Goal: Task Accomplishment & Management: Use online tool/utility

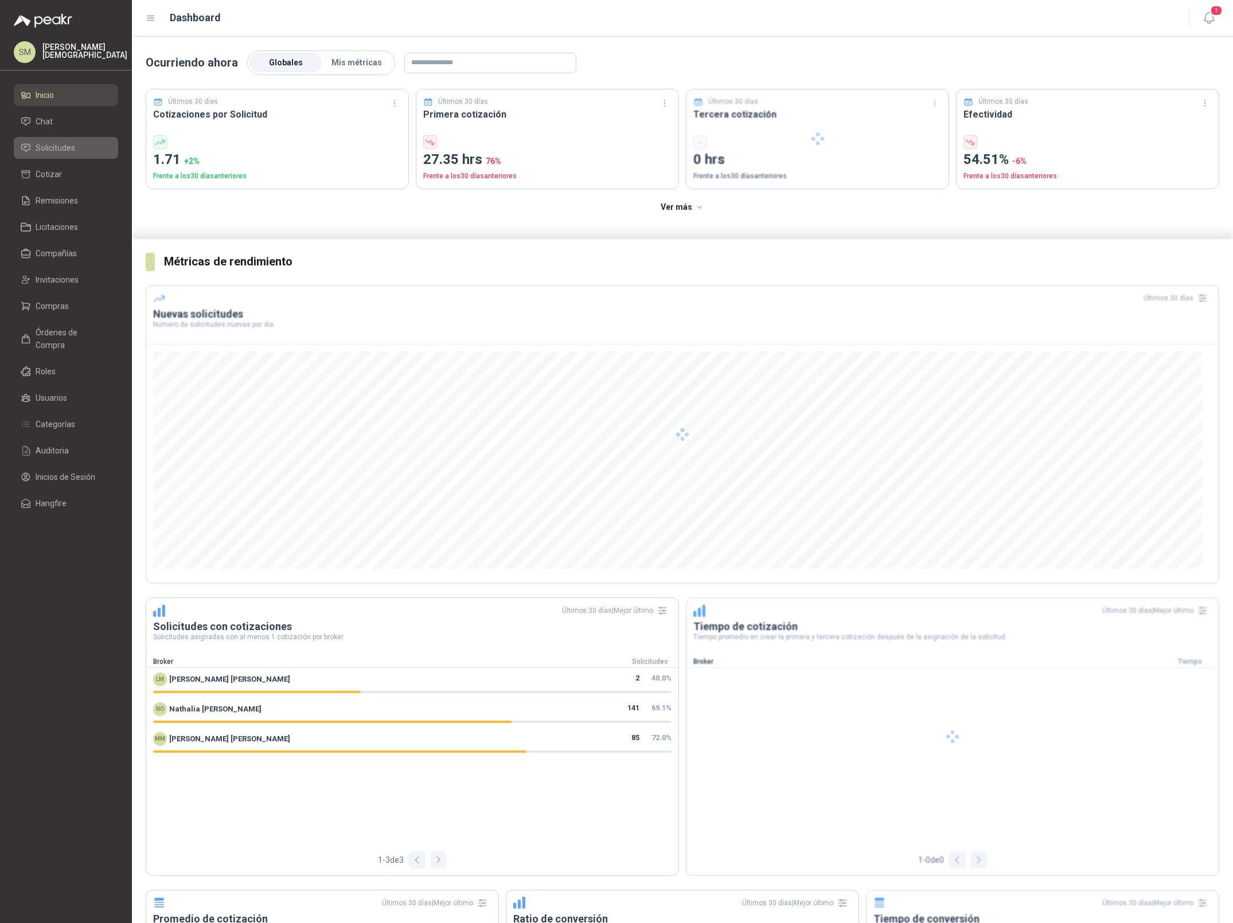
click at [52, 138] on link "Solicitudes" at bounding box center [66, 148] width 104 height 22
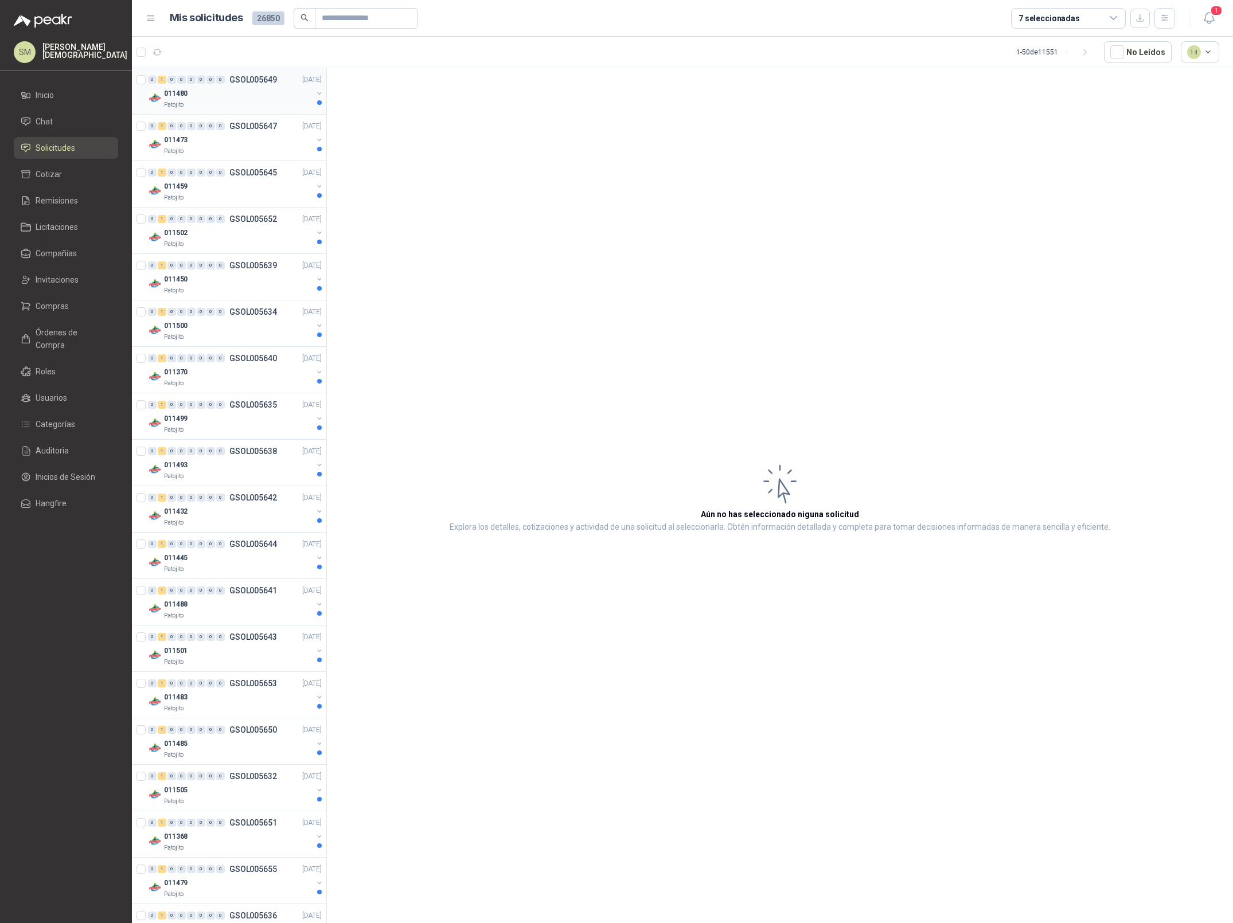
click at [265, 95] on div "011480" at bounding box center [238, 94] width 149 height 14
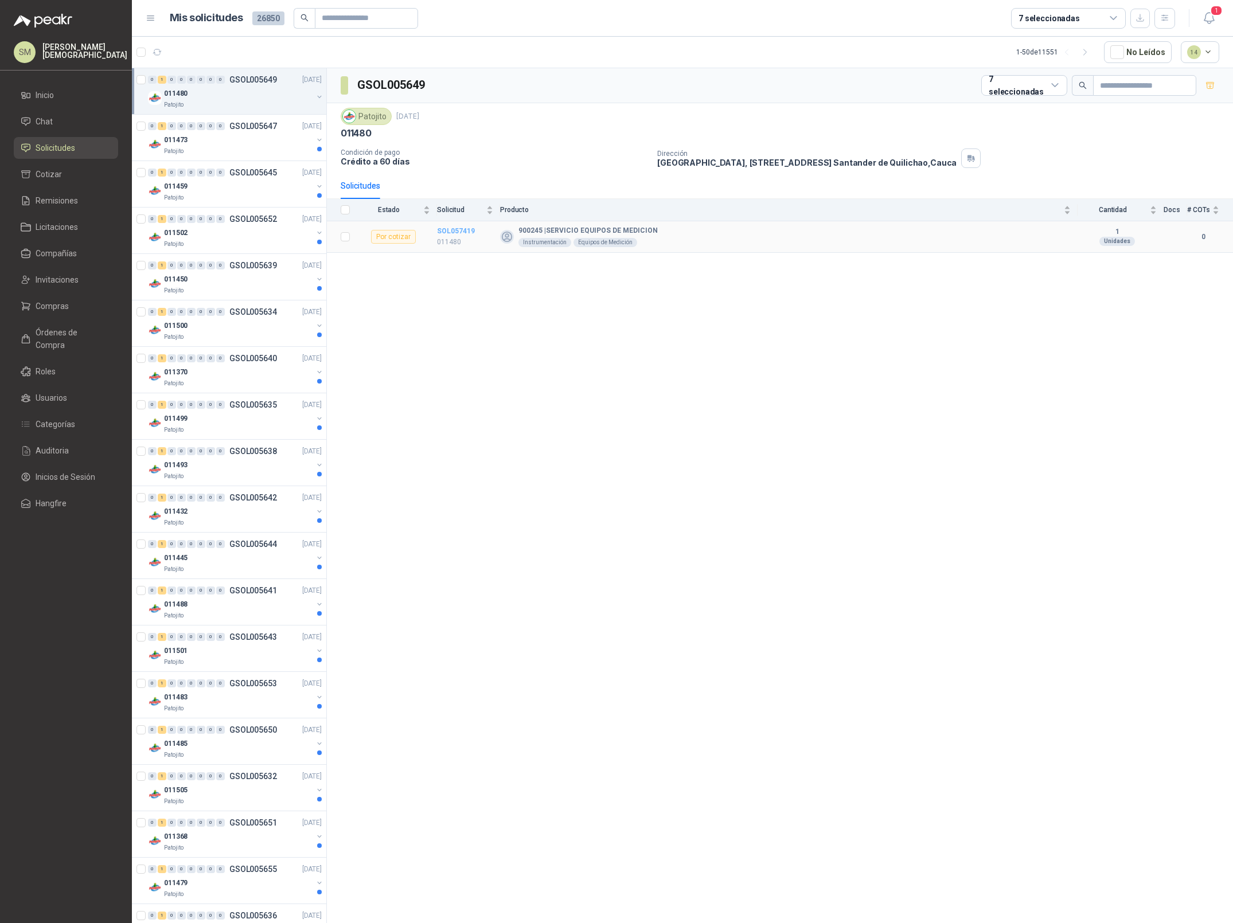
click at [455, 232] on b "SOL057419" at bounding box center [456, 231] width 38 height 8
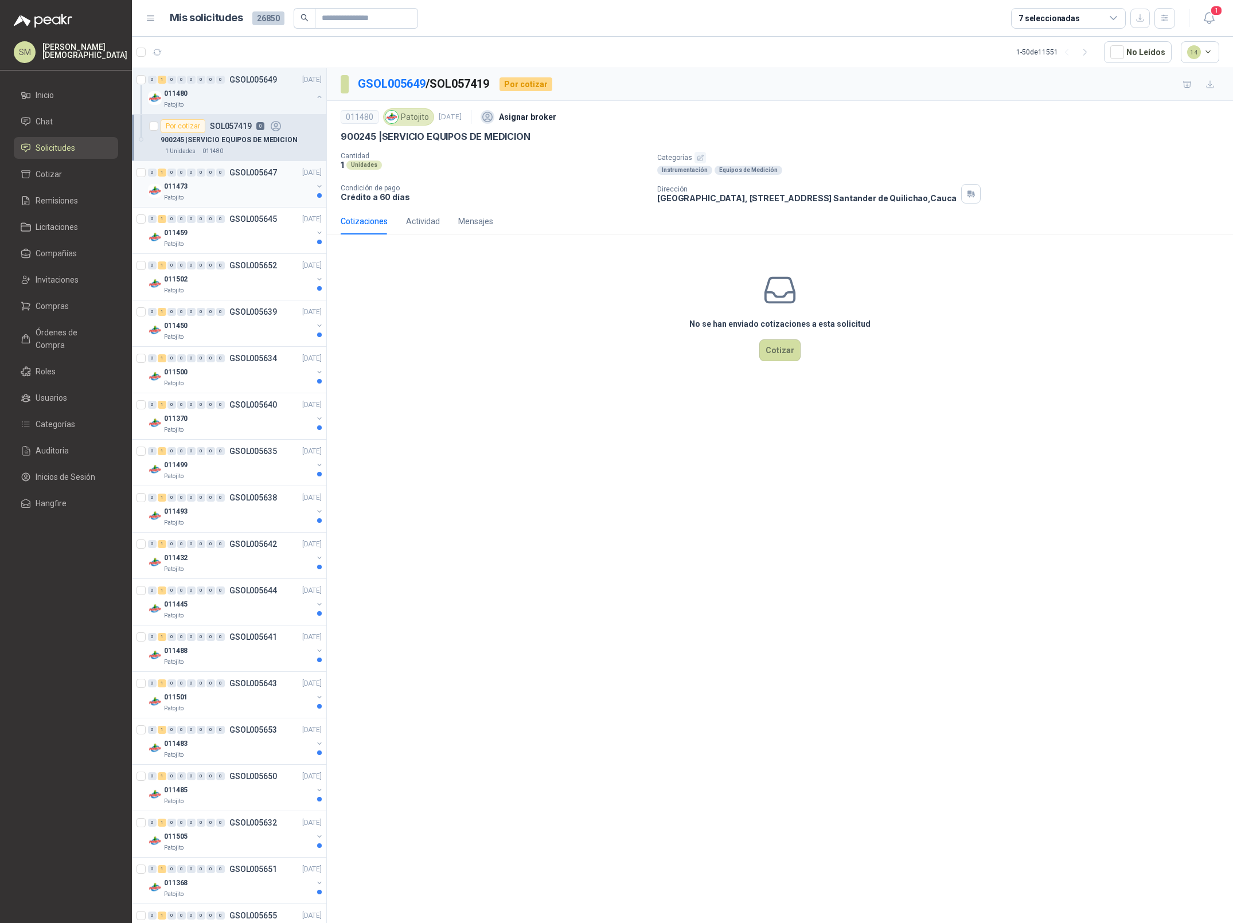
click at [243, 182] on div "011473" at bounding box center [238, 187] width 149 height 14
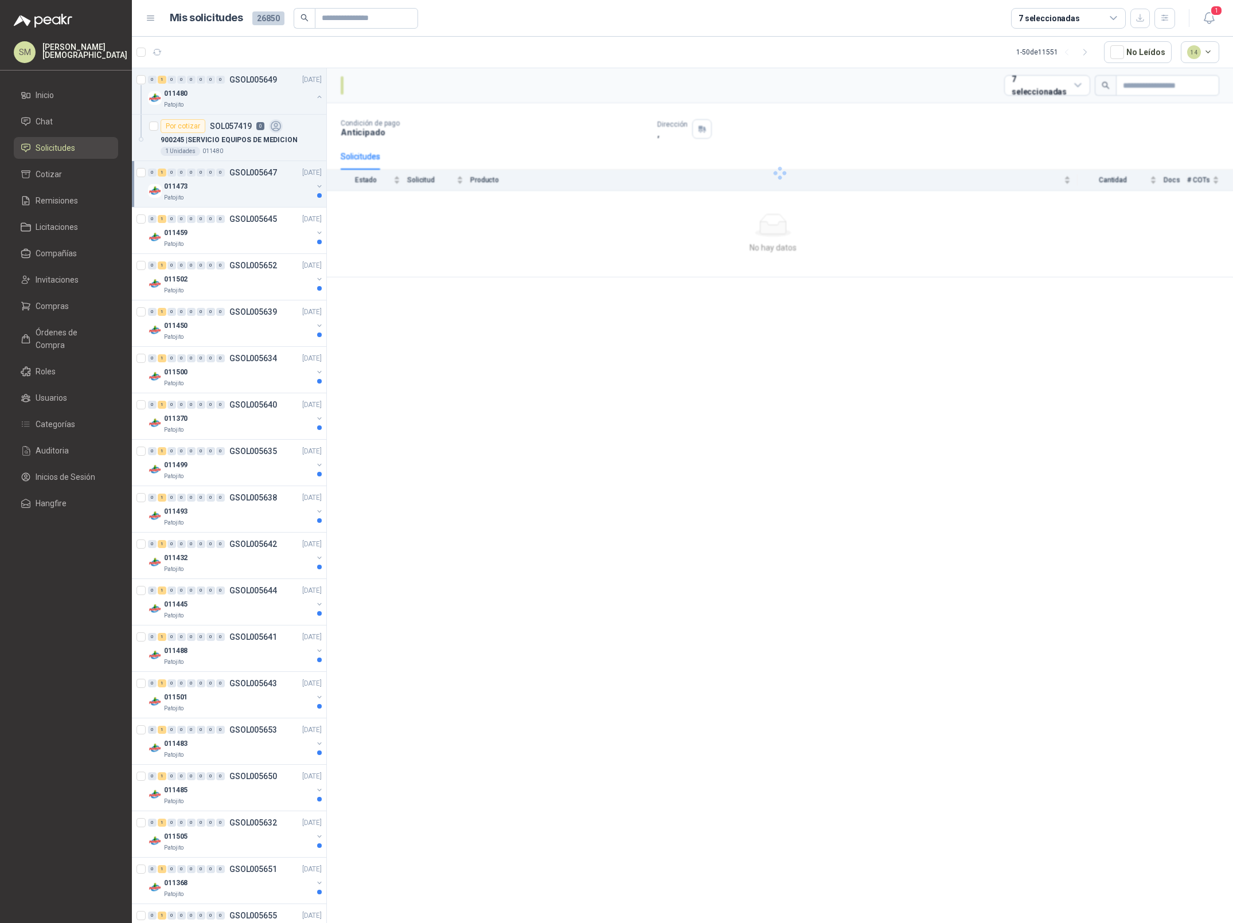
click at [252, 185] on div "011473" at bounding box center [238, 187] width 149 height 14
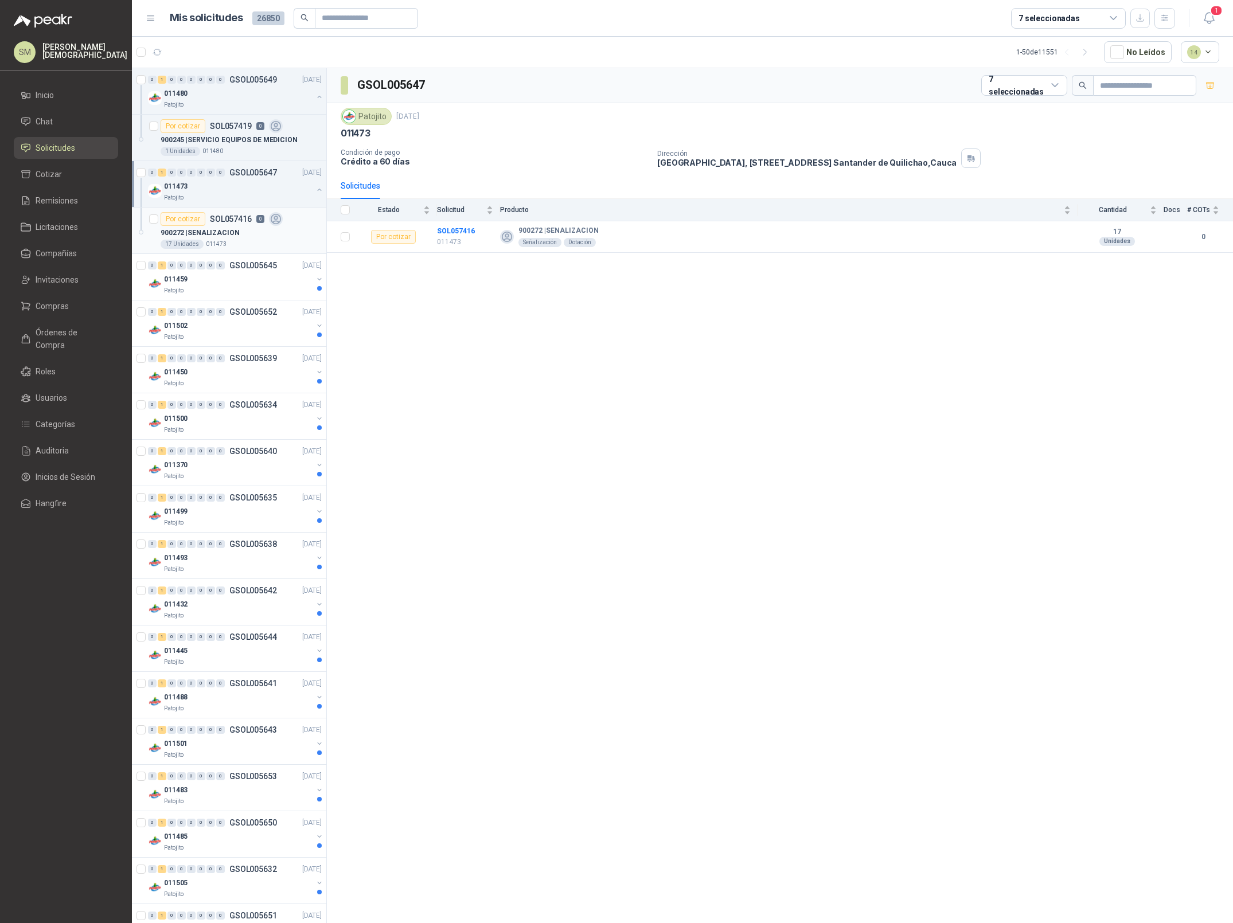
click at [243, 231] on div "900272 | SENALIZACION" at bounding box center [241, 233] width 161 height 14
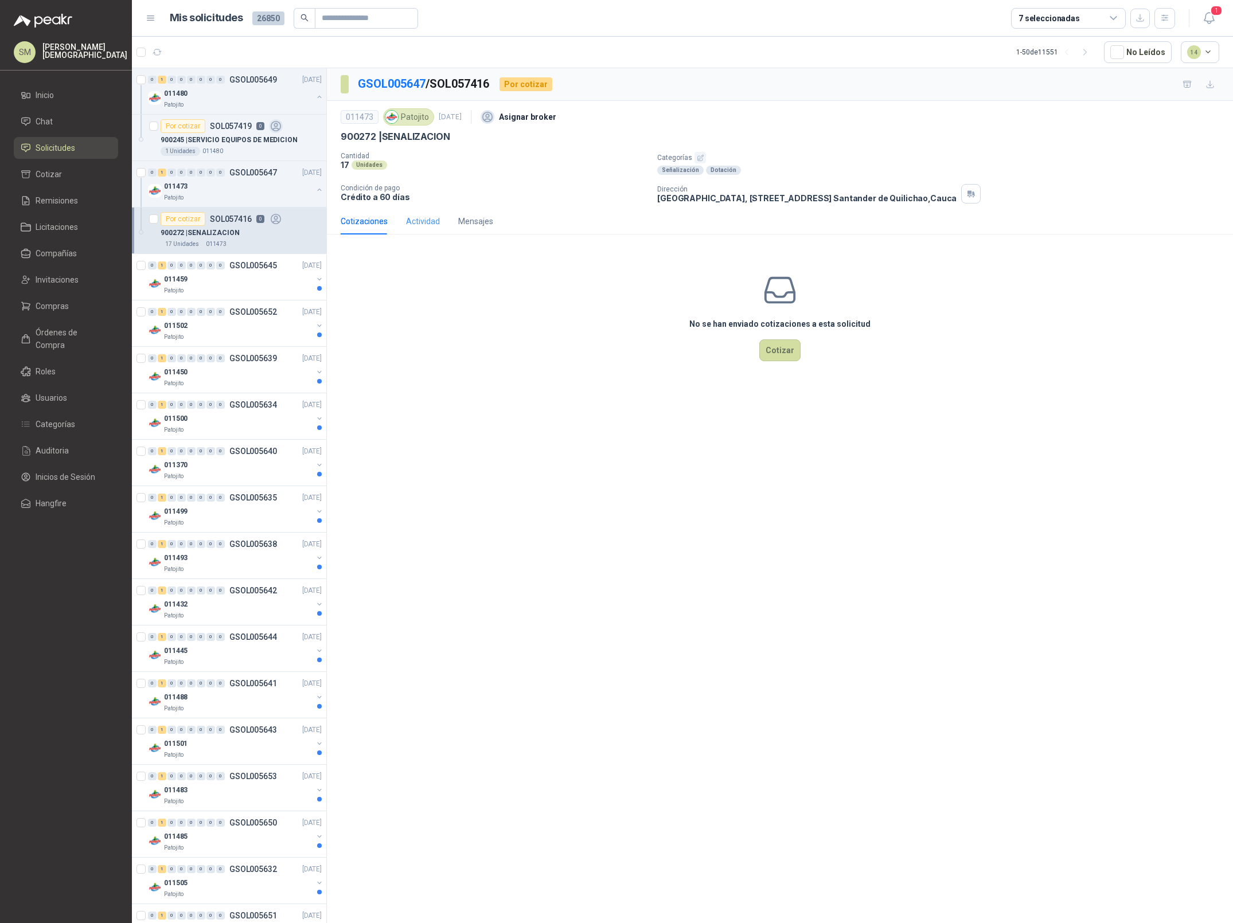
click at [416, 211] on div "Actividad" at bounding box center [423, 221] width 34 height 26
click at [363, 221] on div "Cotizaciones" at bounding box center [364, 221] width 47 height 13
click at [216, 276] on div "011459" at bounding box center [238, 279] width 149 height 14
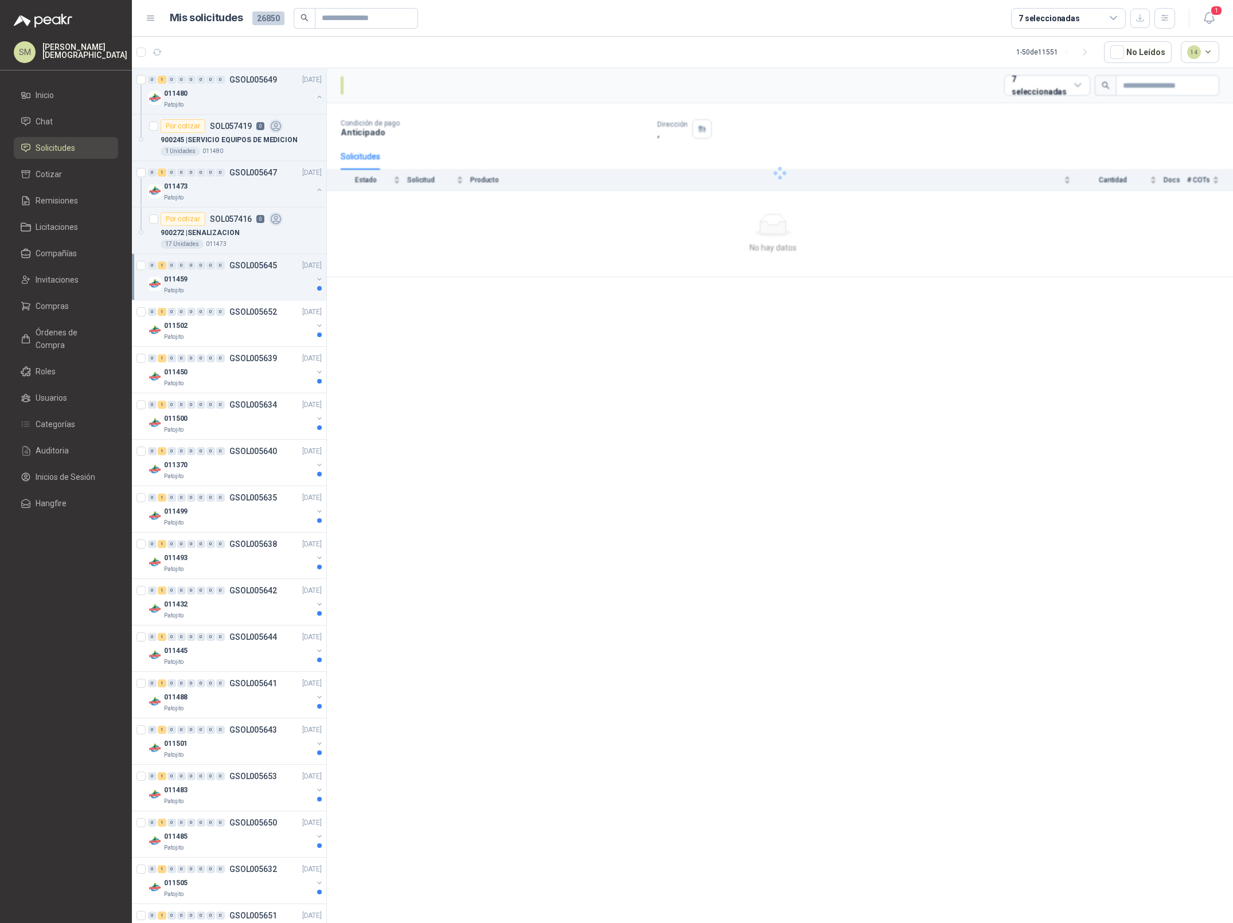
click at [239, 288] on div "Patojito" at bounding box center [238, 290] width 149 height 9
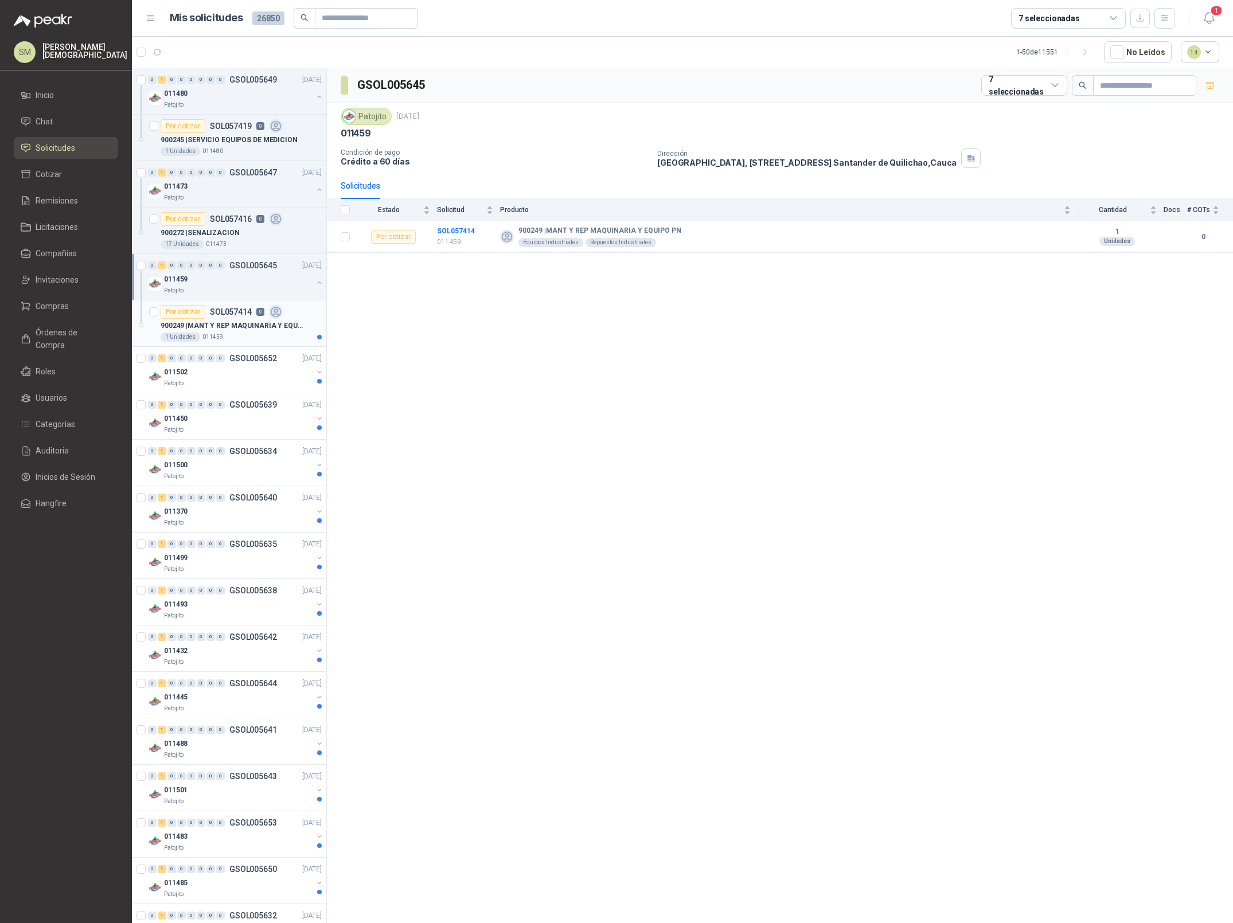
click at [267, 334] on div "1 Unidades 011459" at bounding box center [241, 337] width 161 height 9
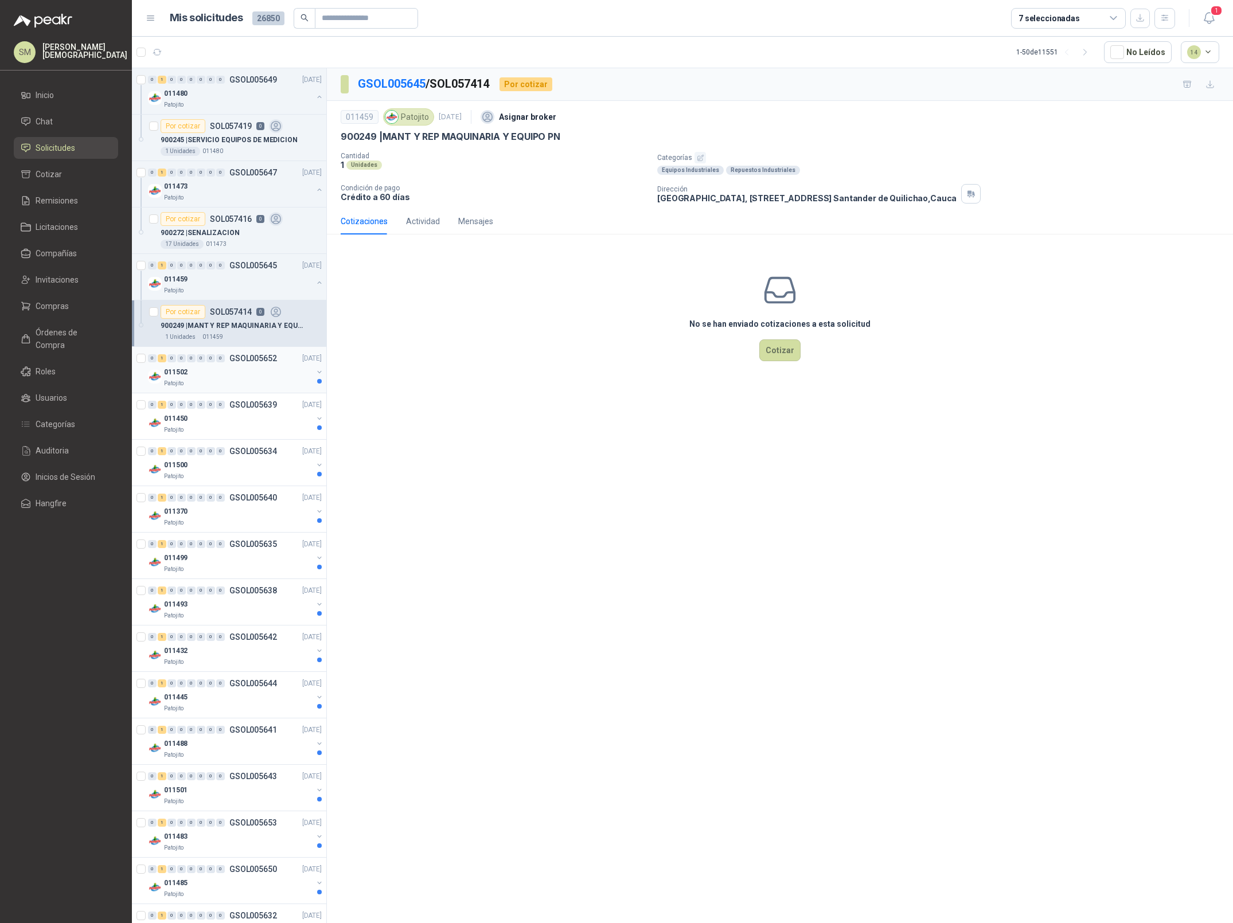
click at [247, 382] on div "Patojito" at bounding box center [238, 383] width 149 height 9
click at [257, 380] on div "Patojito" at bounding box center [238, 383] width 149 height 9
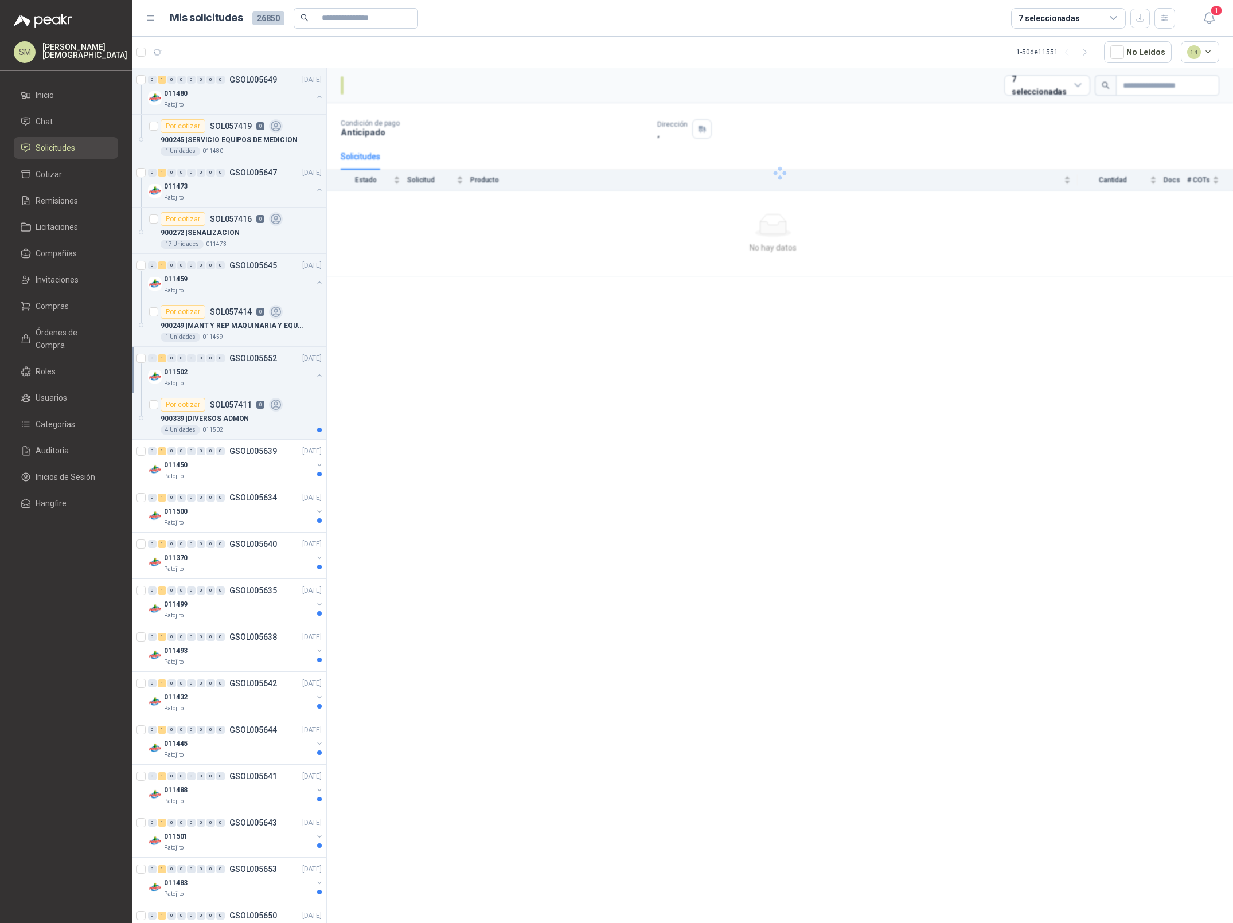
click at [265, 375] on div "011502" at bounding box center [238, 372] width 149 height 14
click at [235, 380] on div "Patojito" at bounding box center [238, 383] width 149 height 9
click at [250, 423] on div "900339 | DIVERSOS ADMON" at bounding box center [241, 419] width 161 height 14
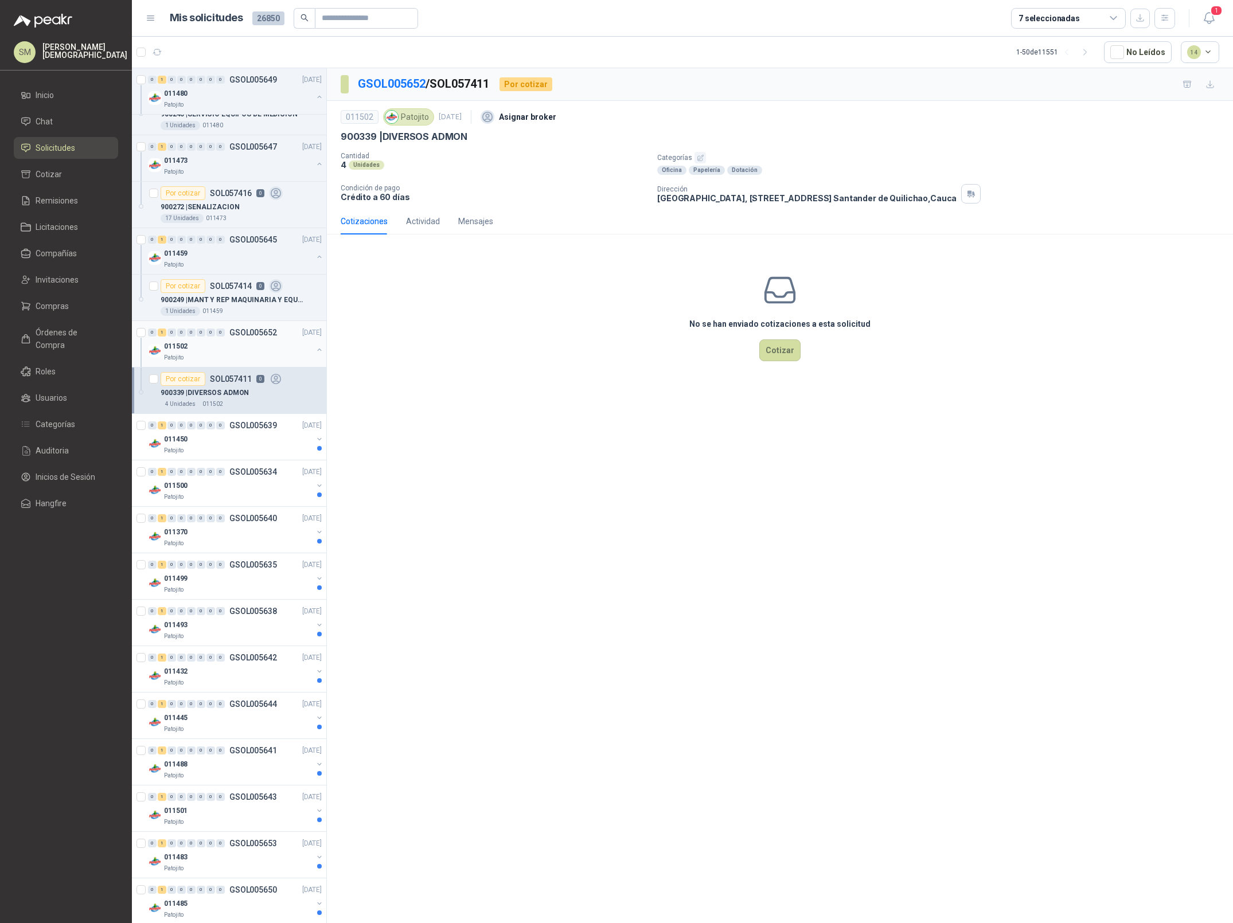
scroll to position [95, 0]
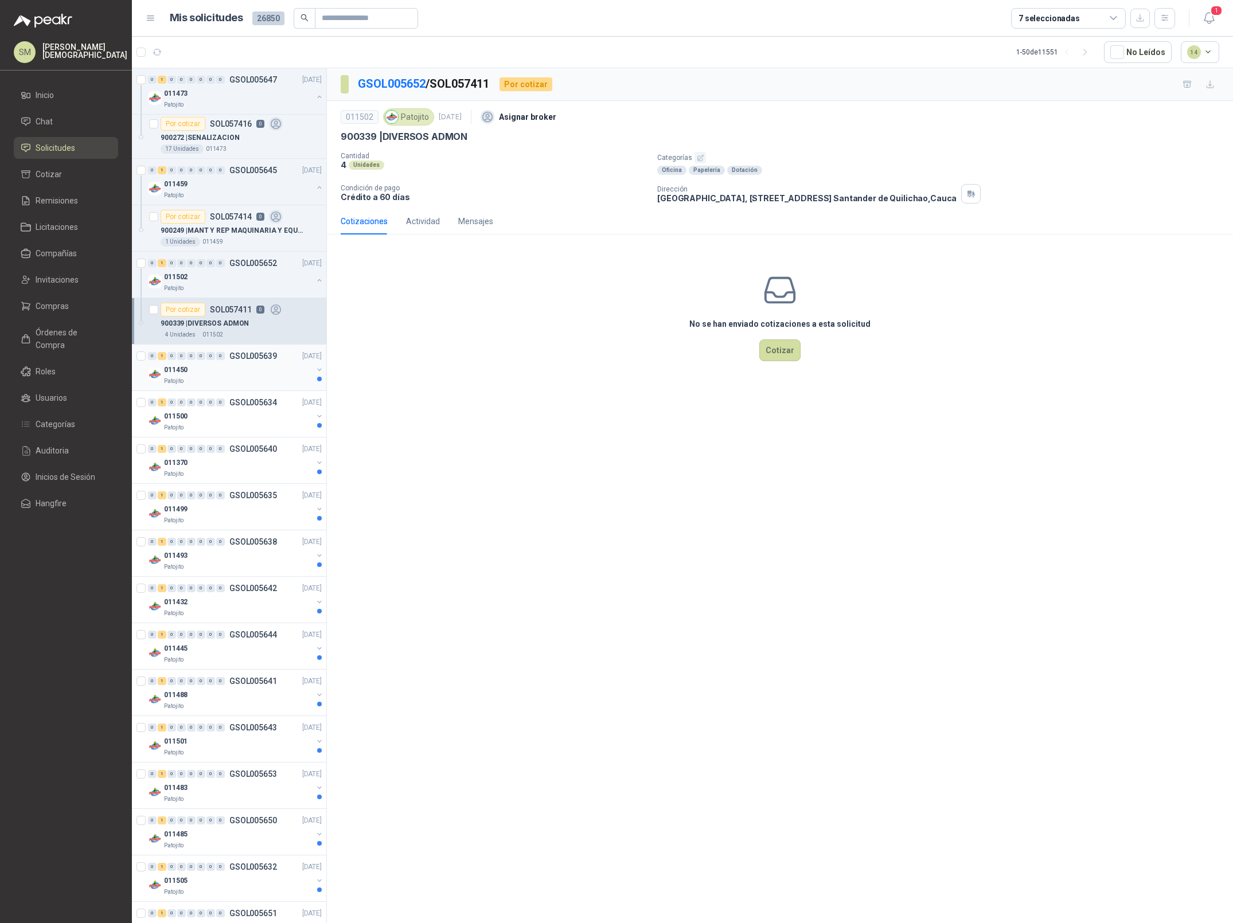
click at [262, 376] on div "011450" at bounding box center [238, 370] width 149 height 14
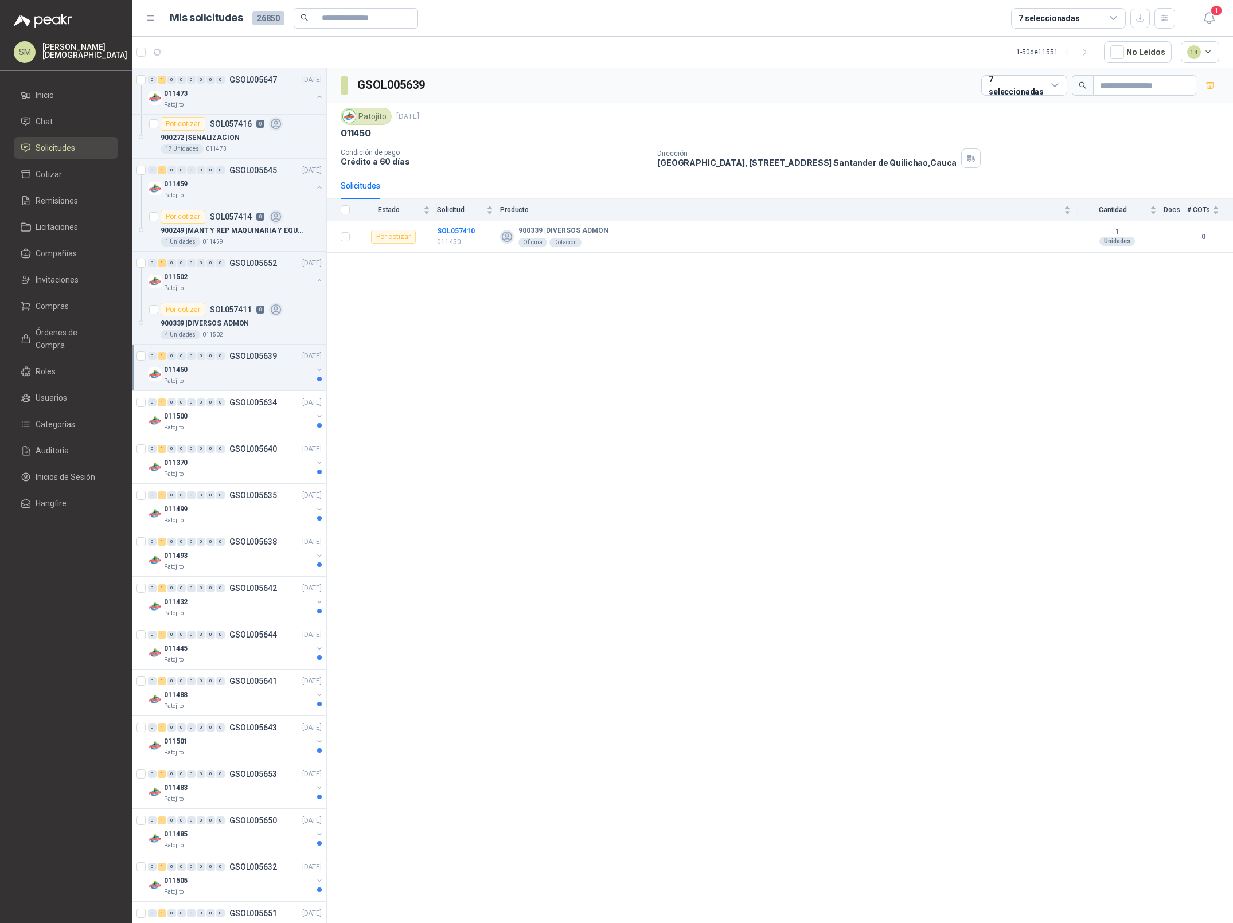
click at [264, 373] on div "011450" at bounding box center [238, 370] width 149 height 14
click at [259, 412] on div "900339 | DIVERSOS ADMON" at bounding box center [241, 417] width 161 height 14
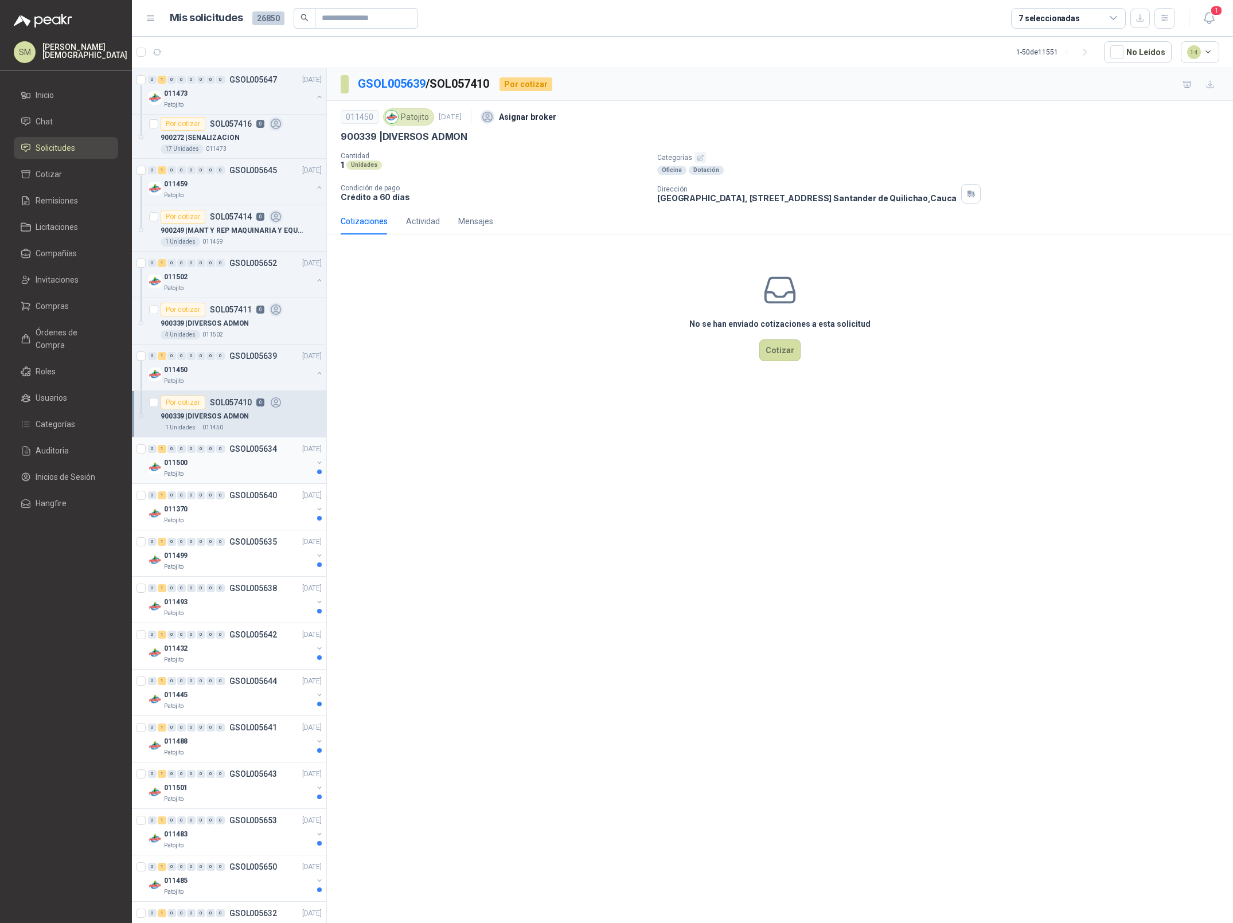
click at [246, 469] on div "011500" at bounding box center [238, 463] width 149 height 14
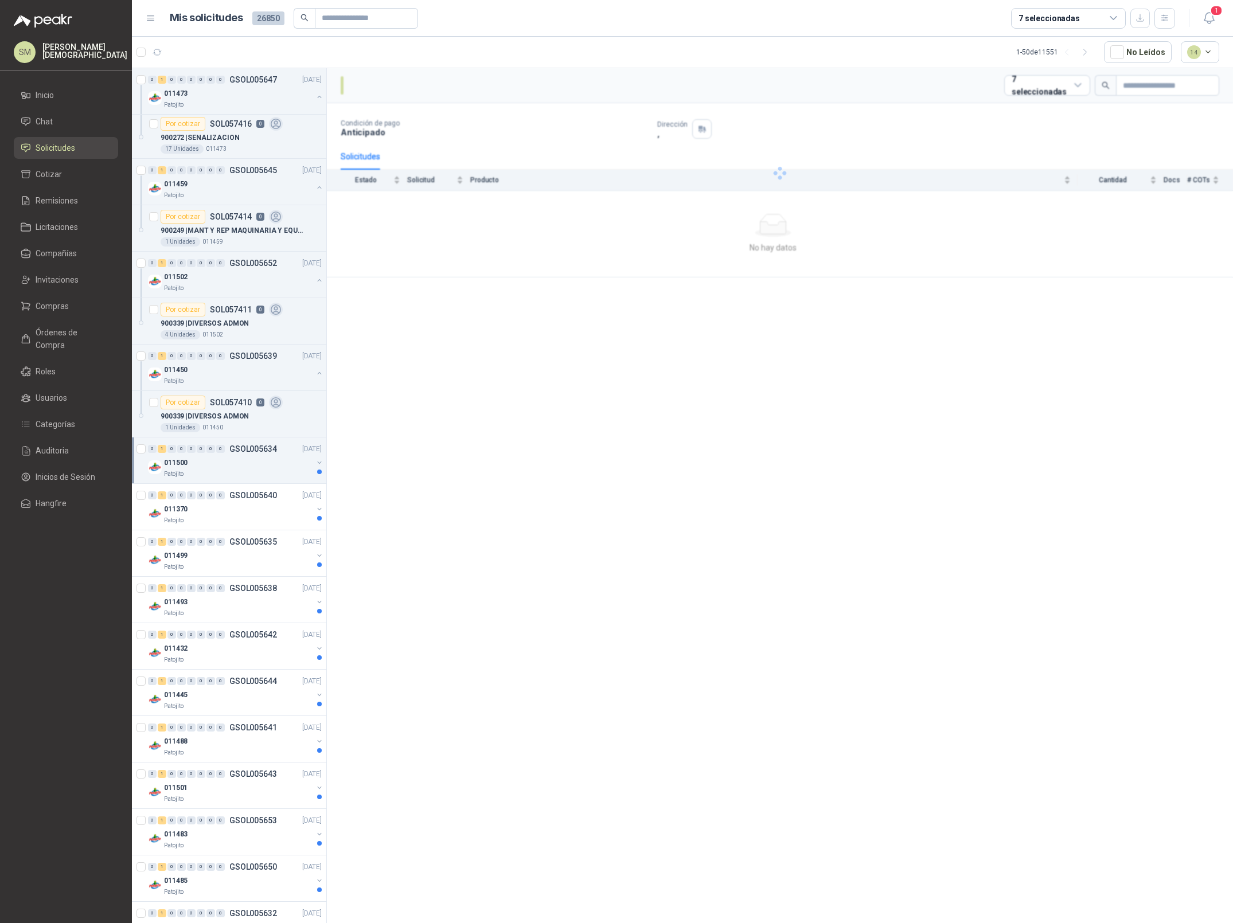
click at [251, 467] on div "011500" at bounding box center [238, 463] width 149 height 14
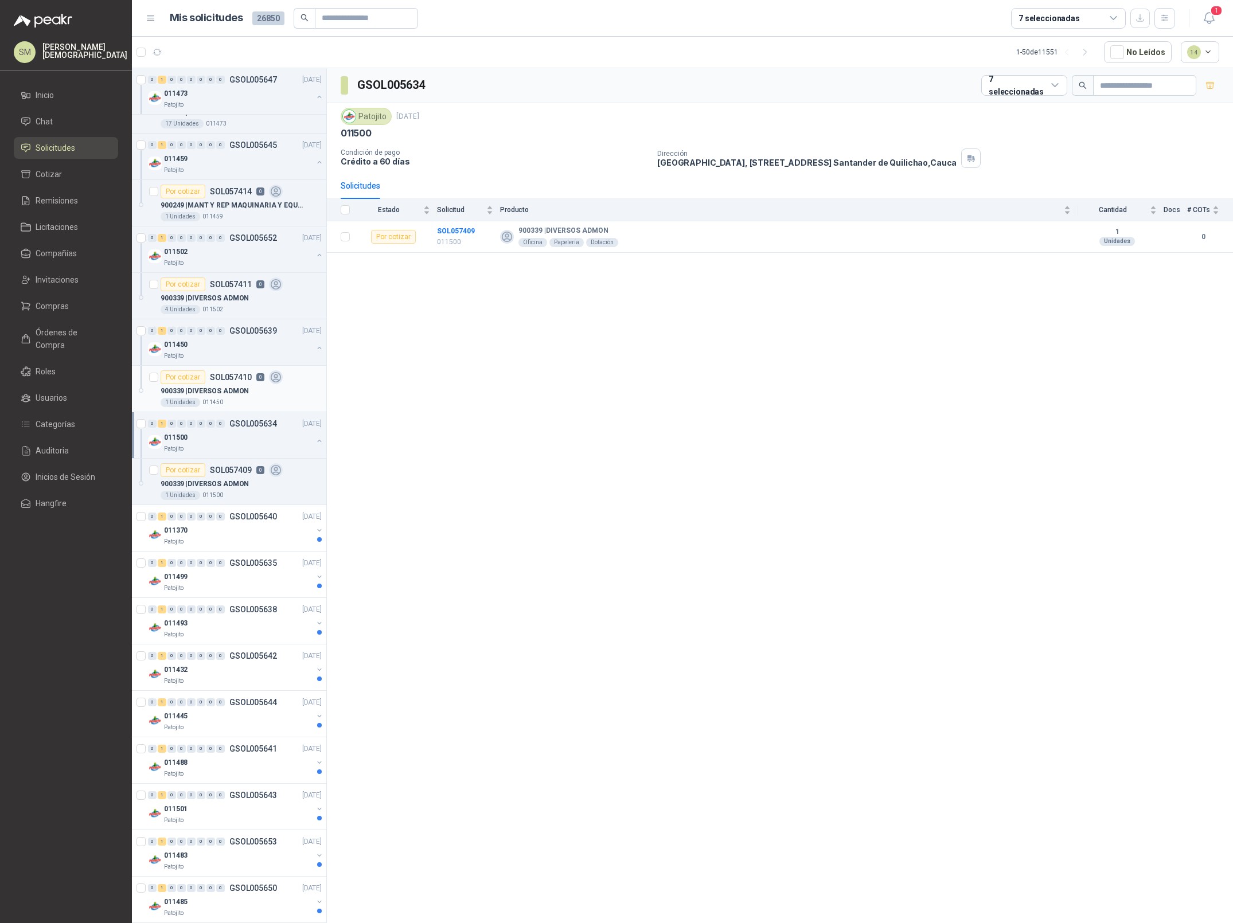
scroll to position [192, 0]
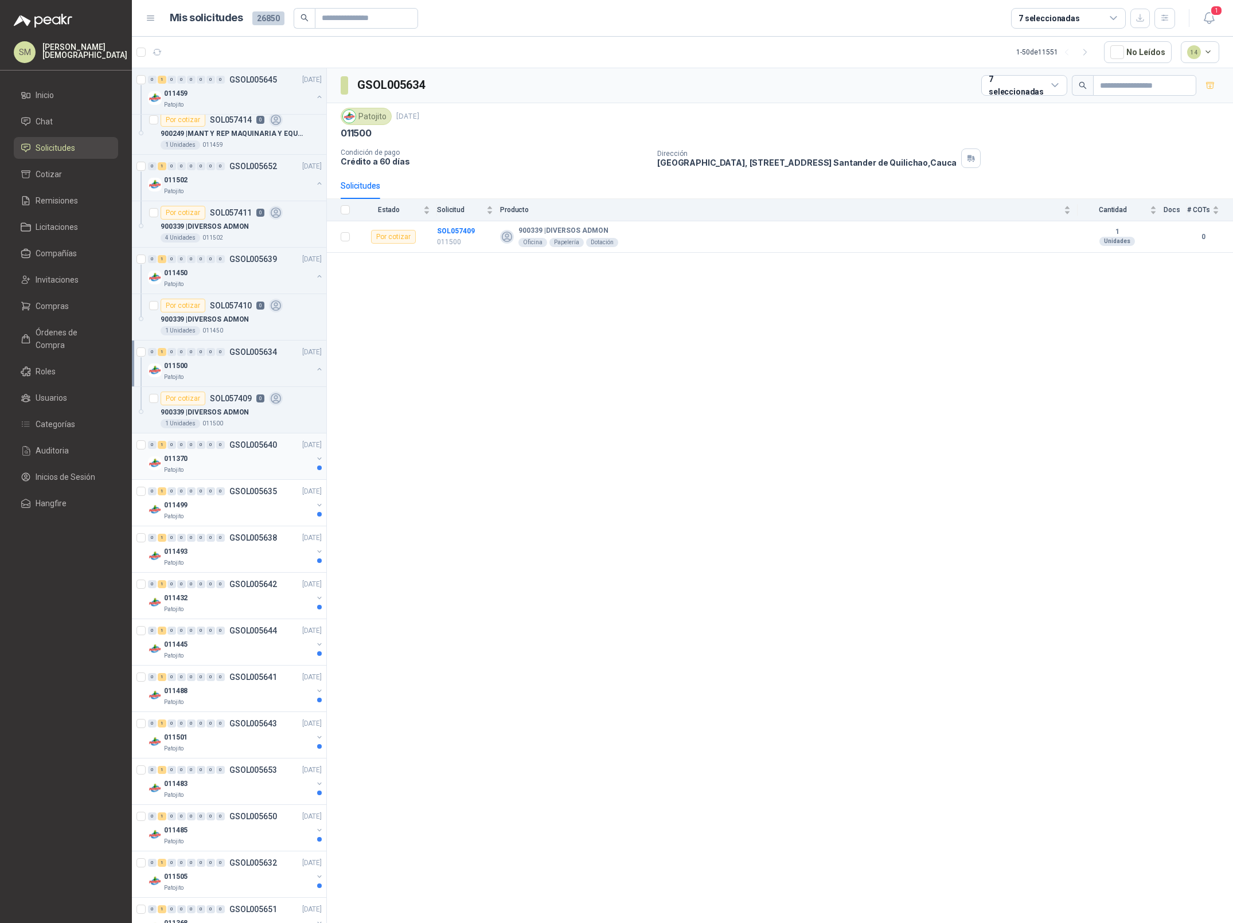
click at [227, 465] on div "011370" at bounding box center [238, 459] width 149 height 14
click at [235, 465] on div "011370" at bounding box center [238, 459] width 149 height 14
click at [251, 542] on p "GSOL005635" at bounding box center [253, 538] width 48 height 8
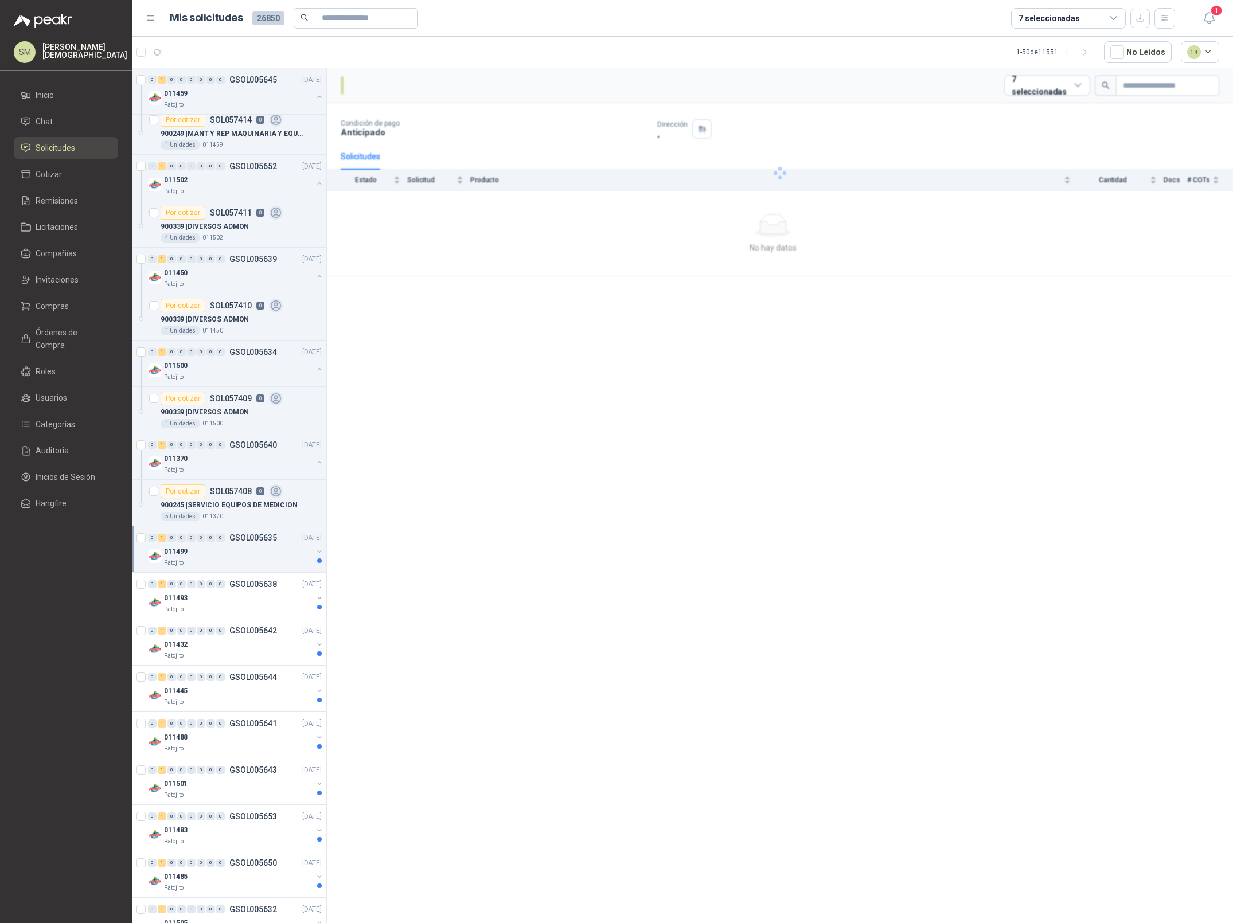
click at [255, 551] on div "011499" at bounding box center [238, 552] width 149 height 14
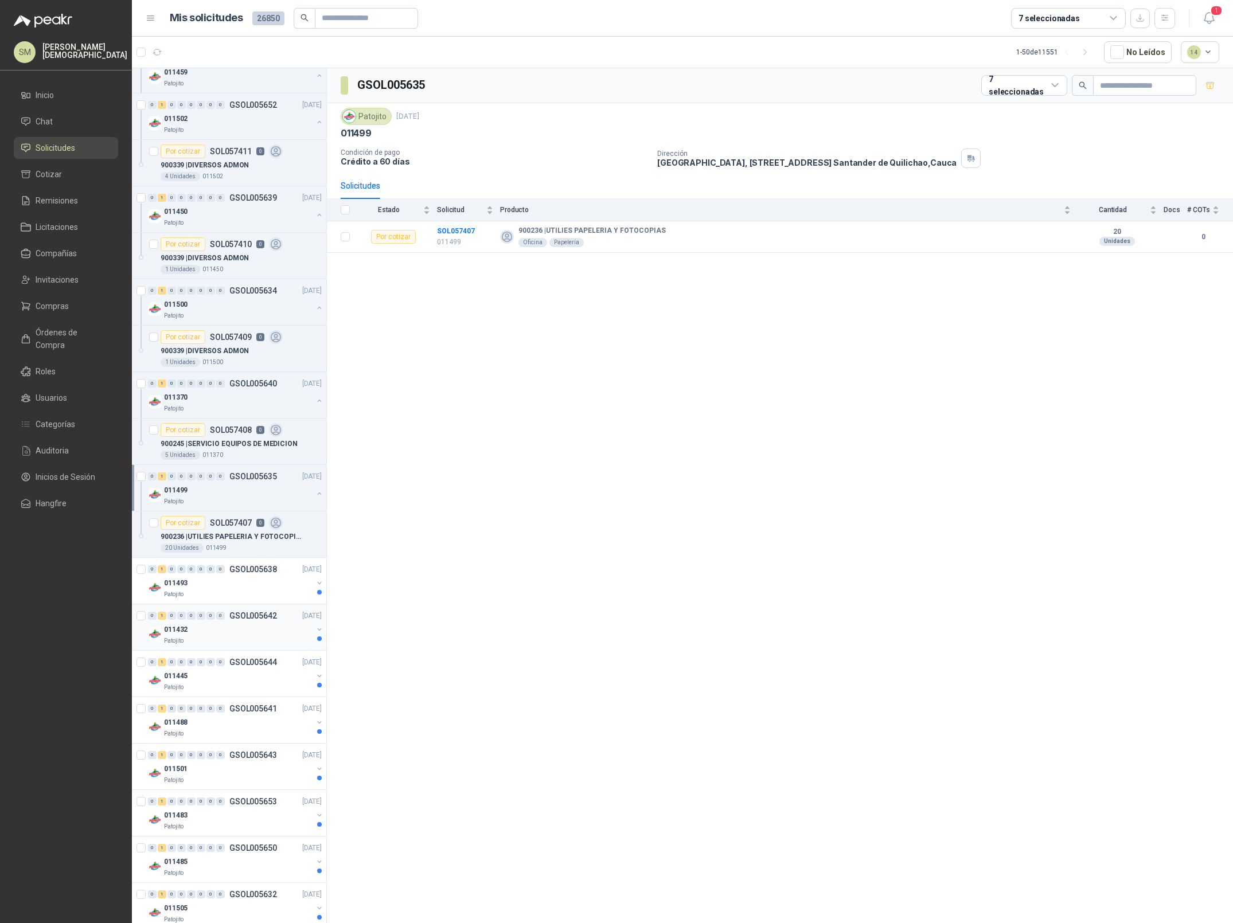
scroll to position [394, 0]
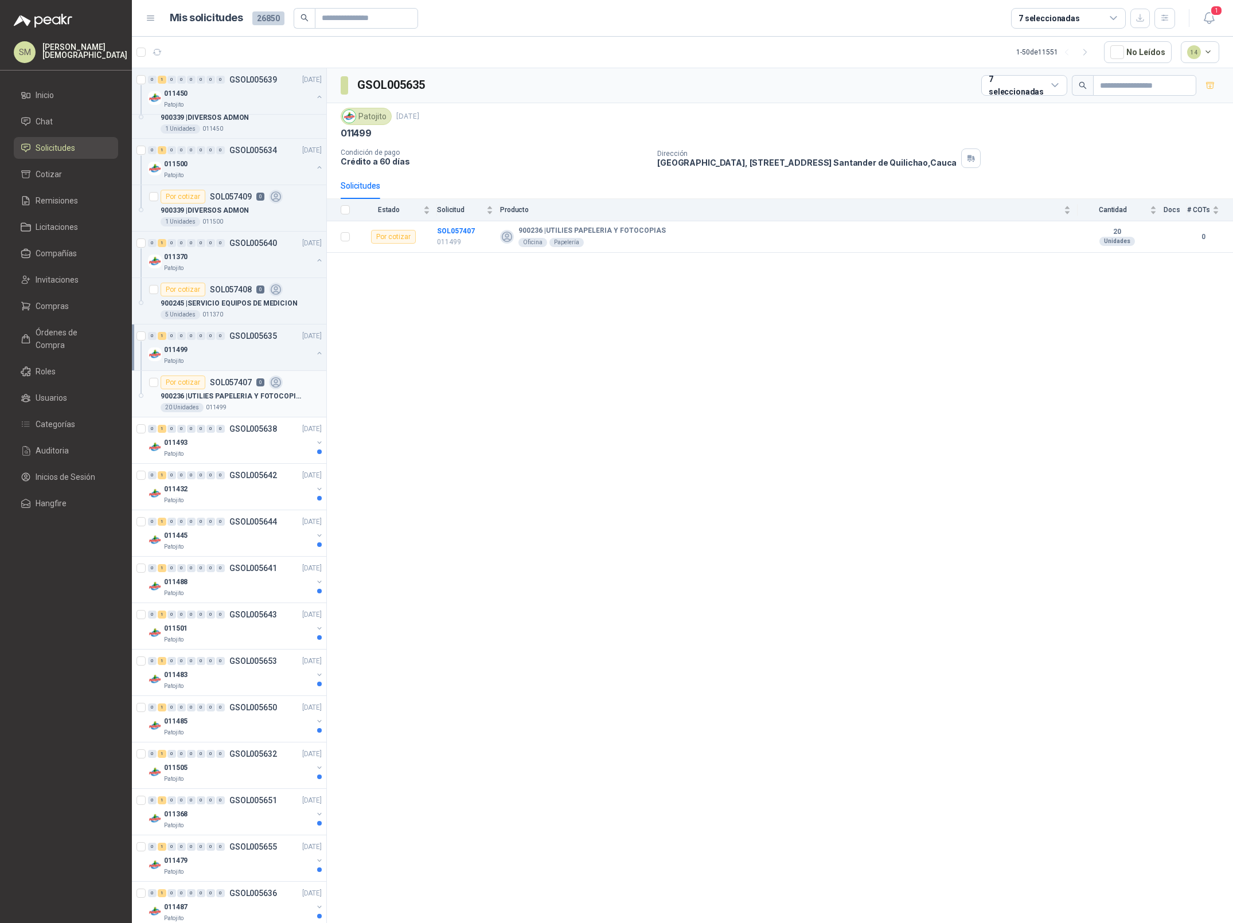
click at [228, 387] on p "SOL057407" at bounding box center [231, 383] width 42 height 8
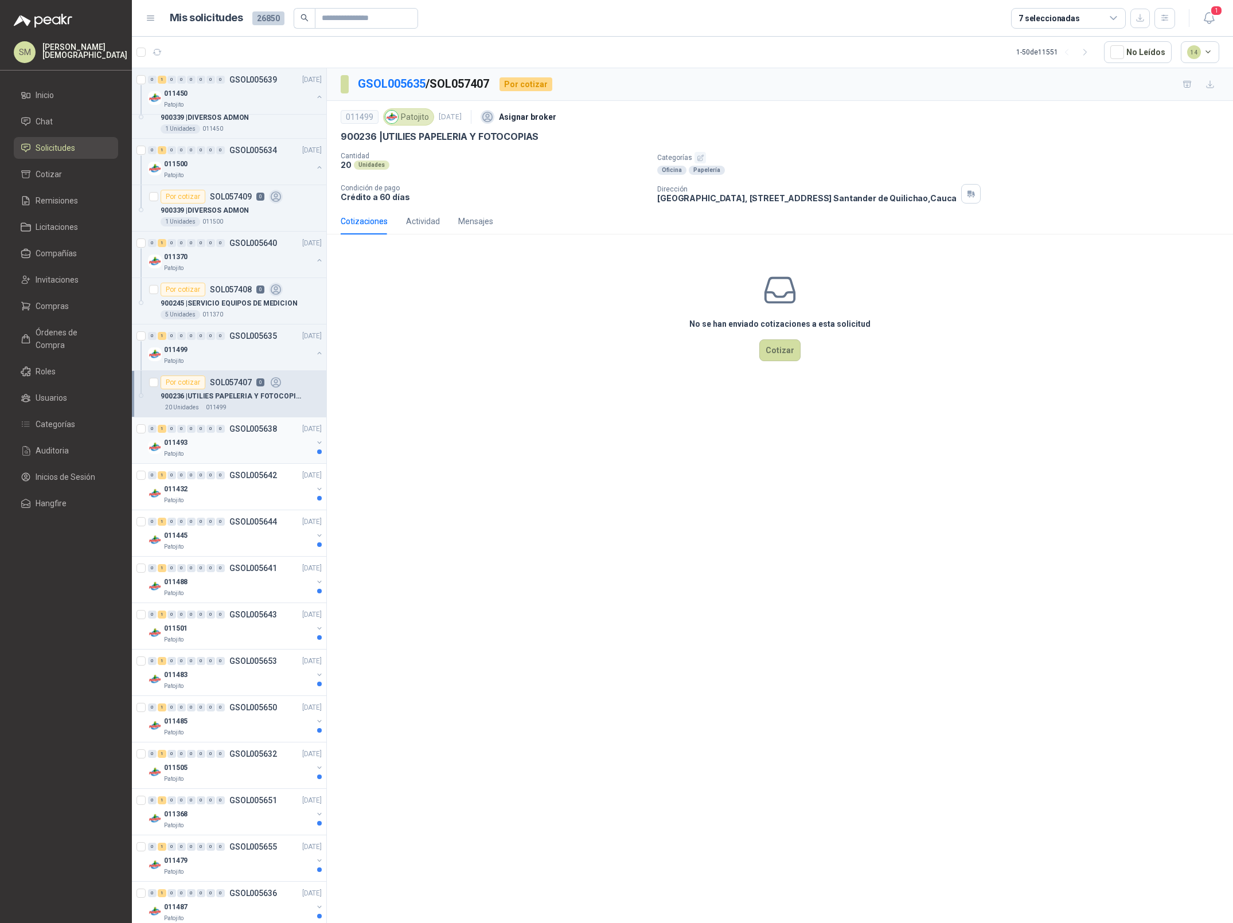
click at [234, 442] on div "011493" at bounding box center [238, 443] width 149 height 14
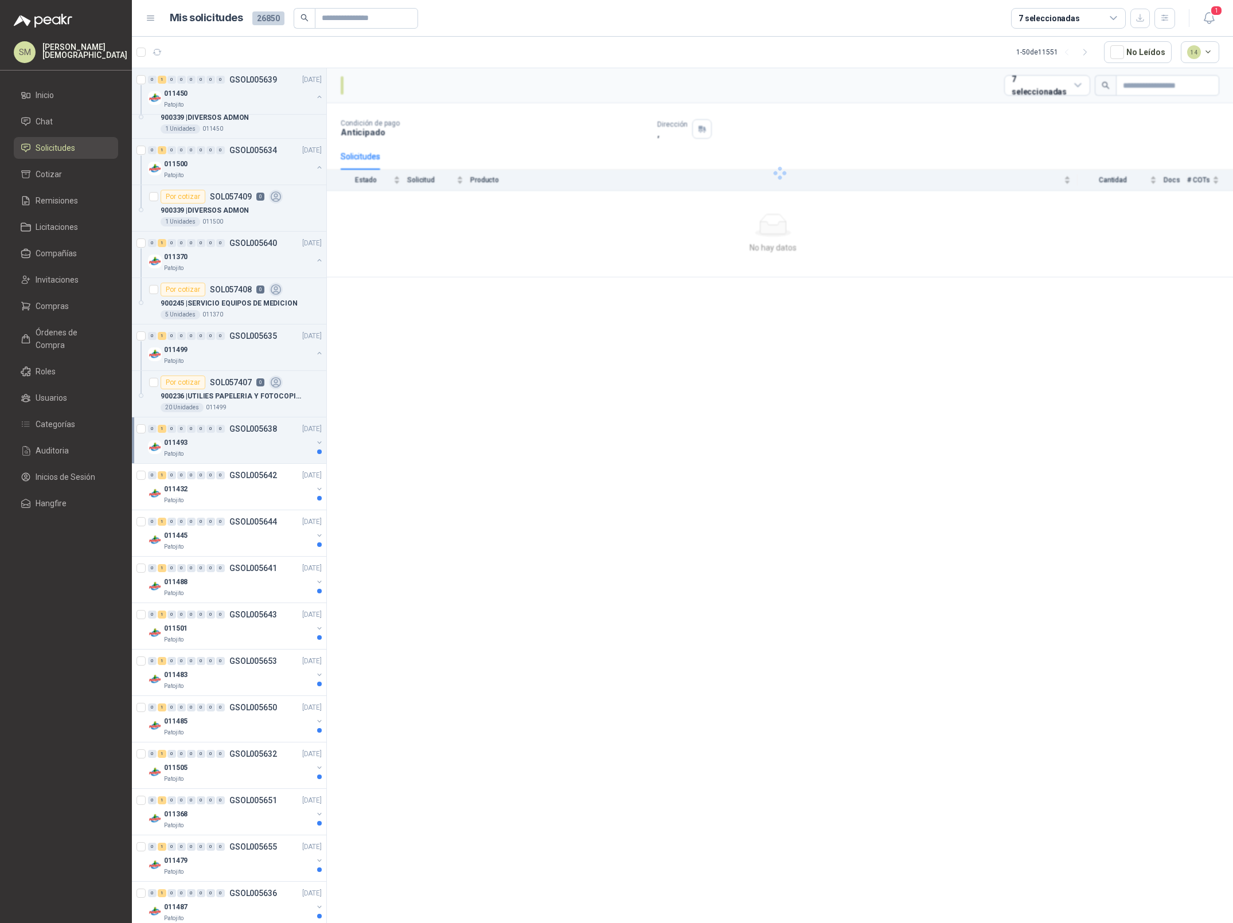
click at [237, 443] on div "011493" at bounding box center [238, 443] width 149 height 14
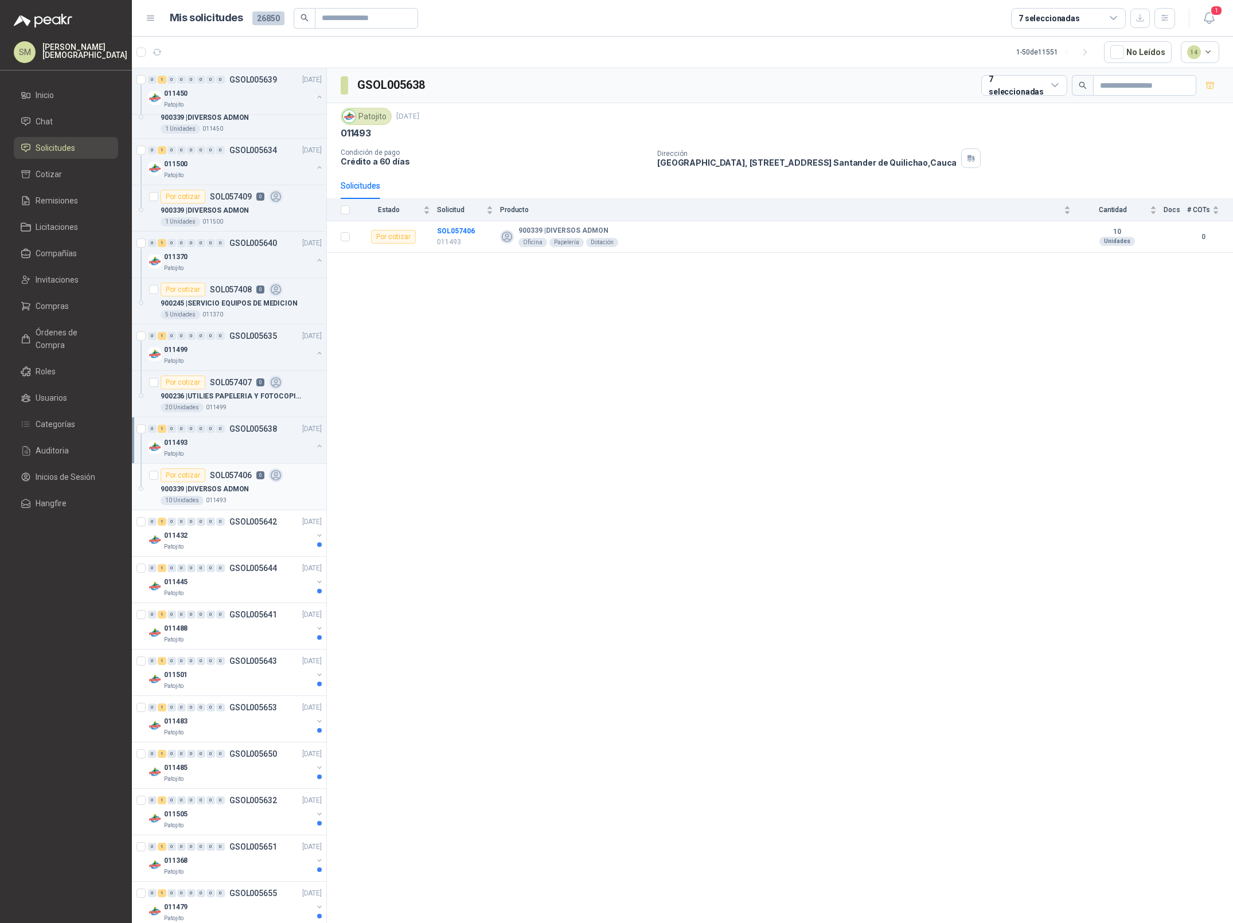
click at [239, 494] on p "900339 | DIVERSOS ADMON" at bounding box center [205, 489] width 88 height 11
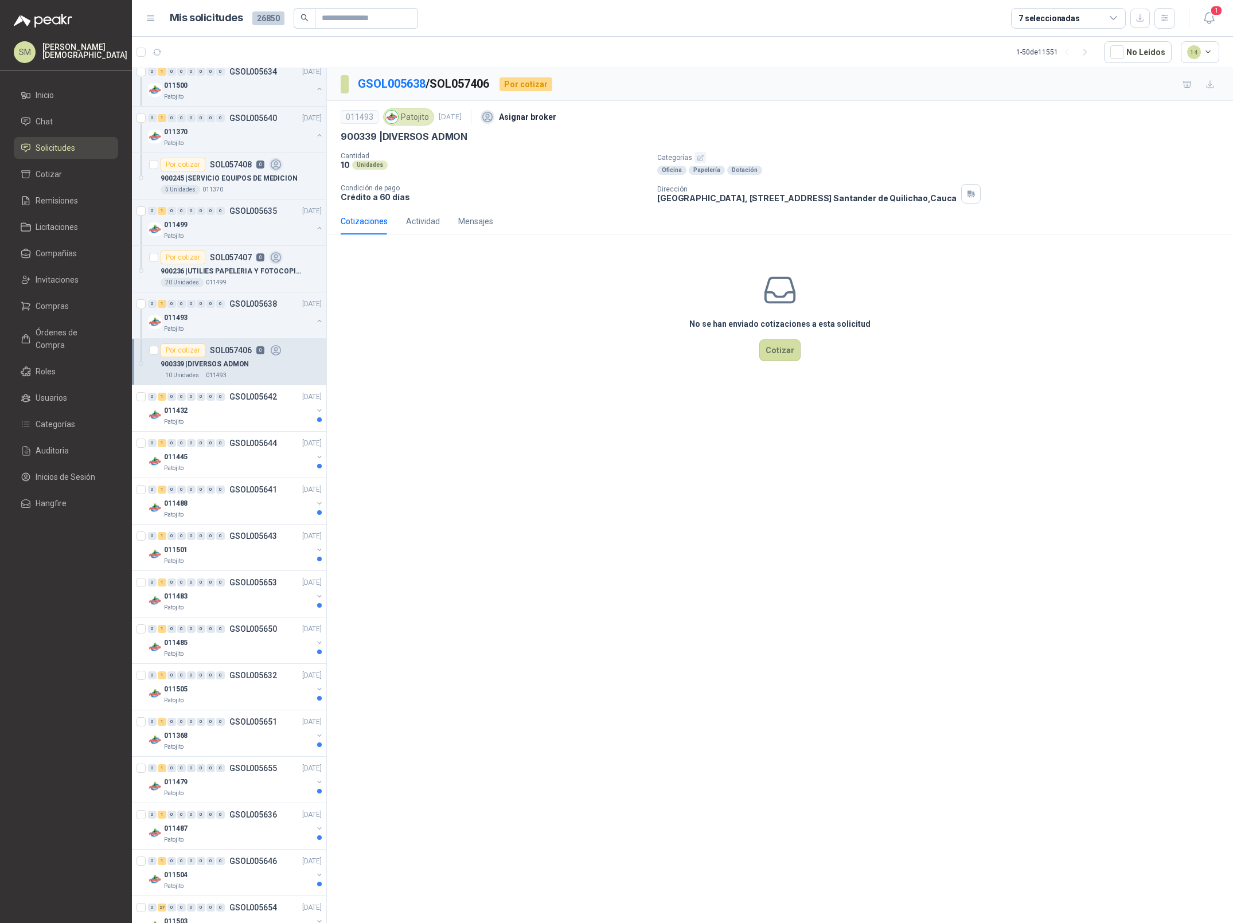
scroll to position [813, 0]
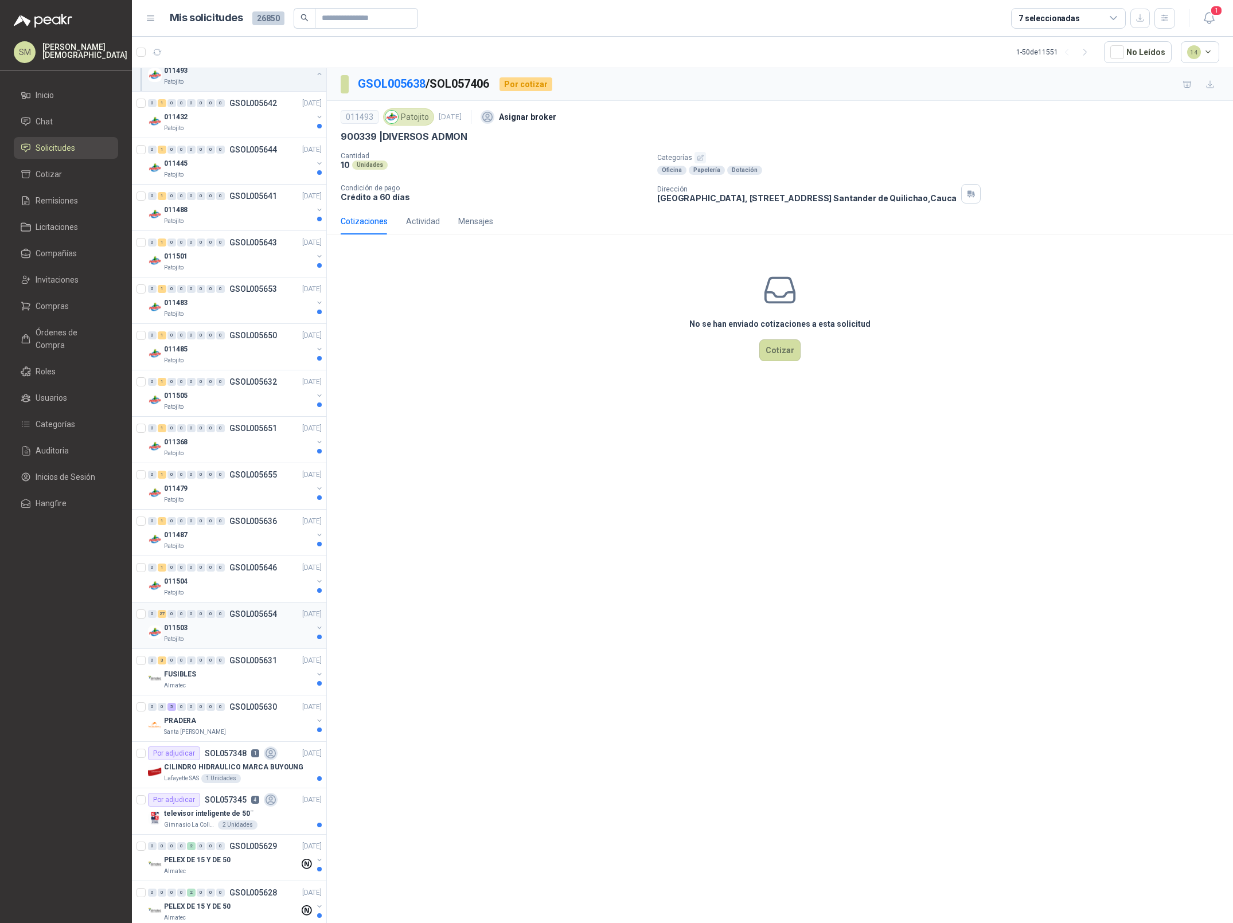
click at [217, 629] on div "011503" at bounding box center [238, 628] width 149 height 14
click at [212, 632] on div "011503" at bounding box center [238, 628] width 149 height 14
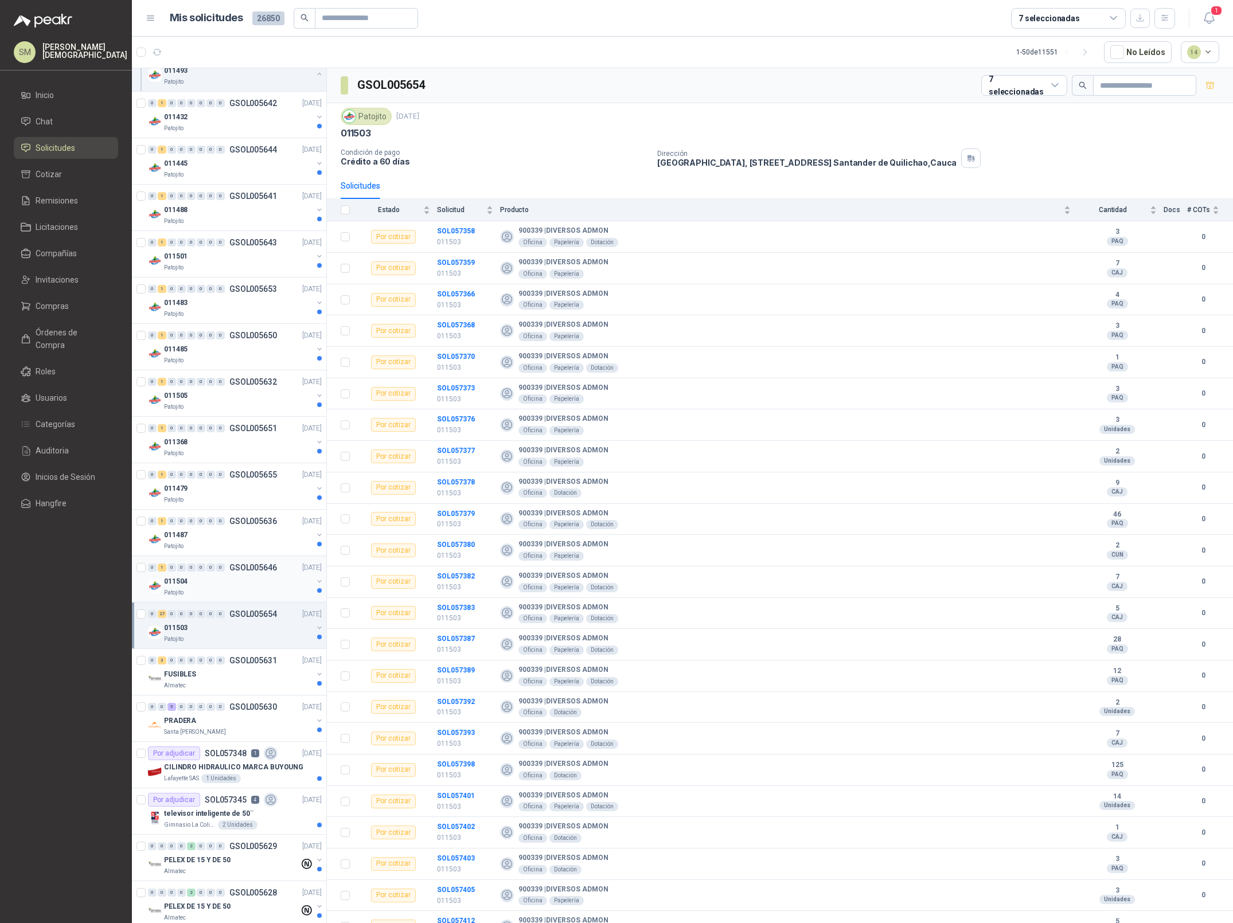
click at [209, 581] on div "011504" at bounding box center [238, 582] width 149 height 14
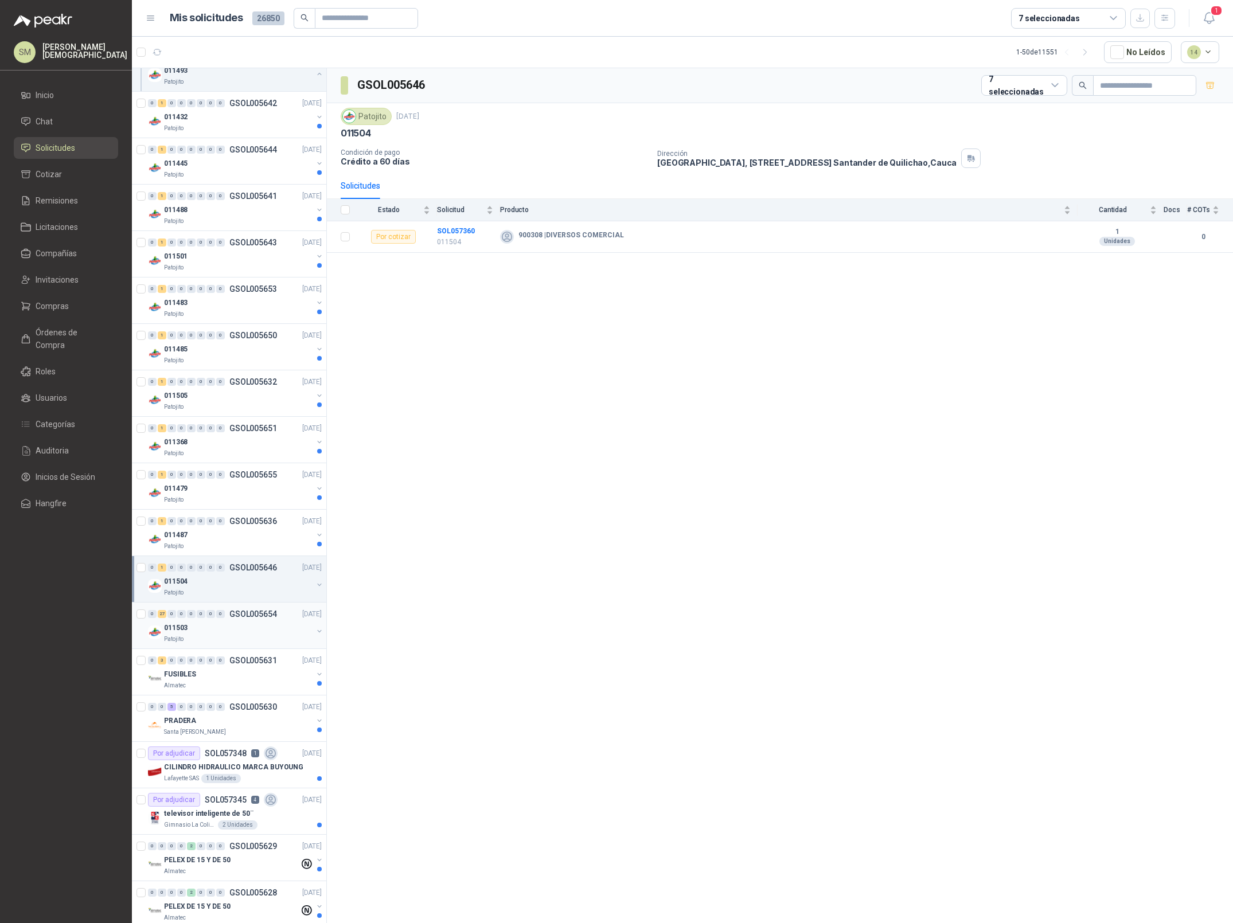
click at [232, 635] on div "011503" at bounding box center [238, 628] width 149 height 14
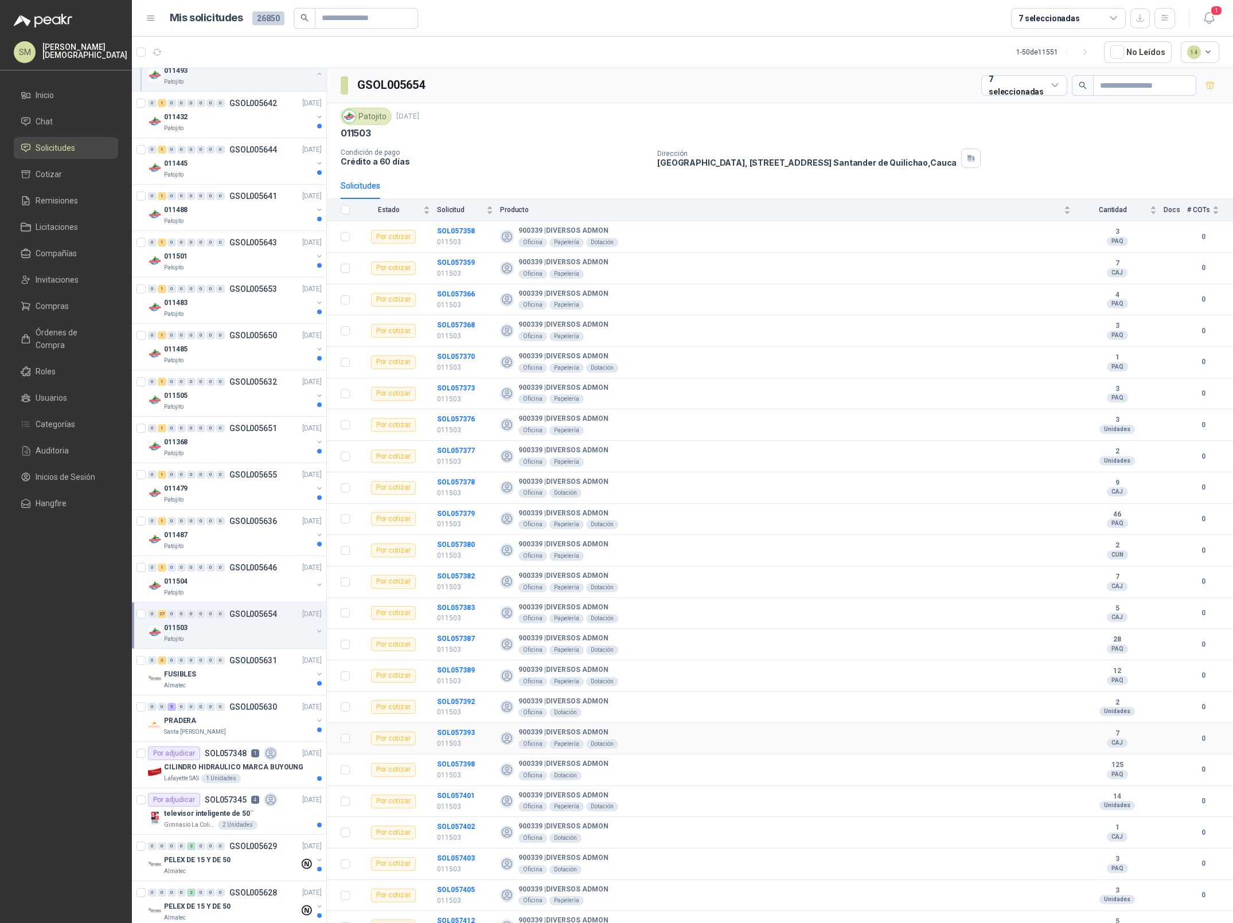
scroll to position [145, 0]
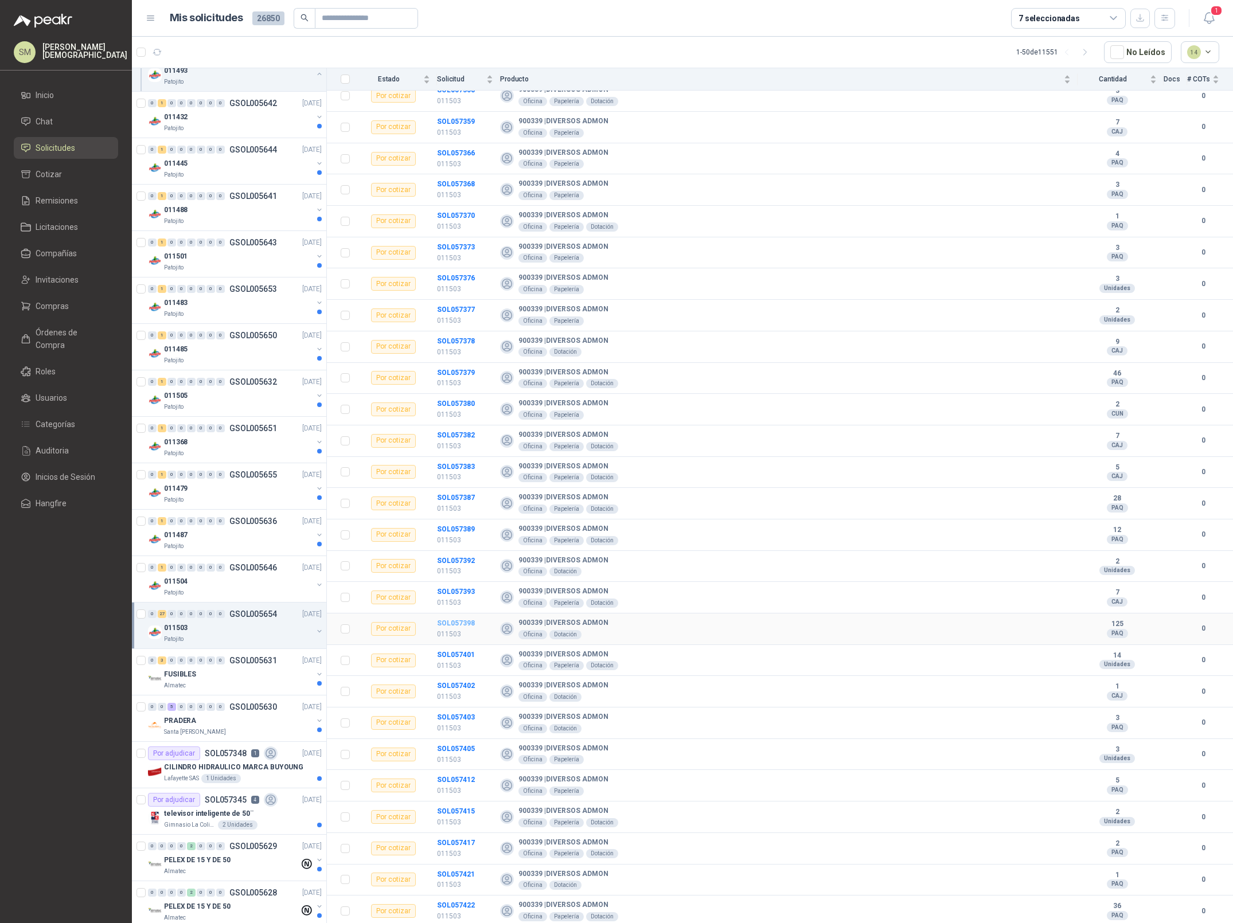
click at [440, 622] on b "SOL057398" at bounding box center [456, 623] width 38 height 8
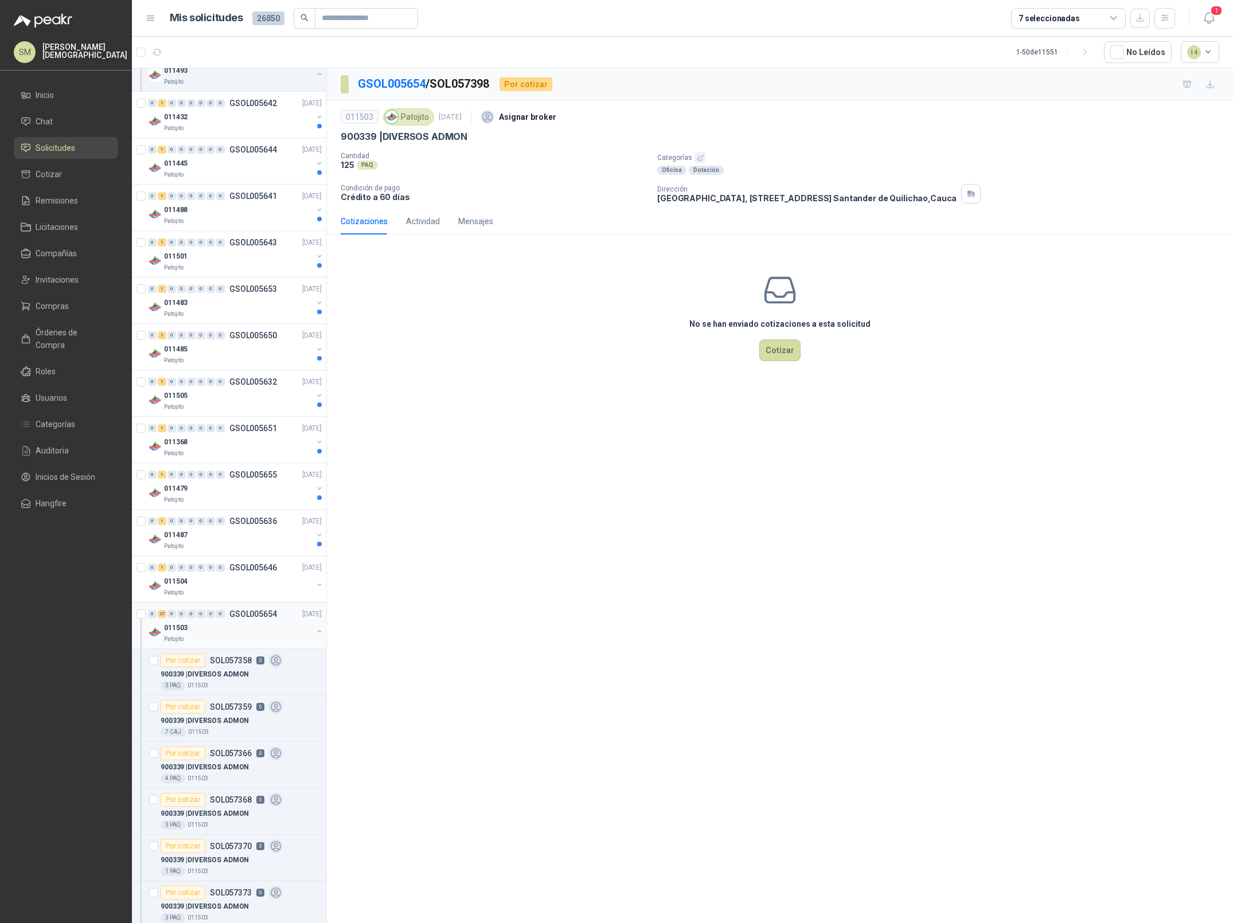
click at [194, 630] on div "011503" at bounding box center [238, 628] width 149 height 14
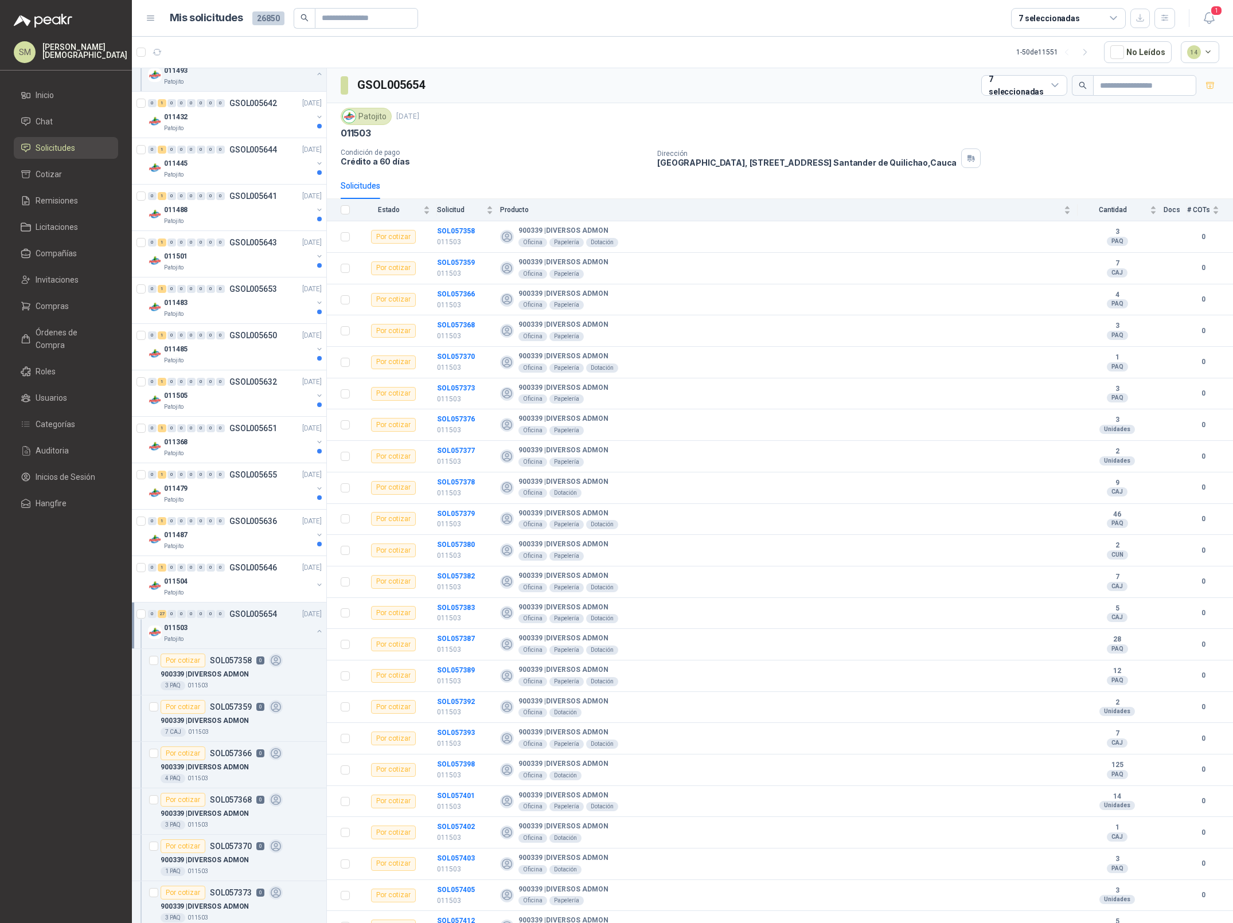
click at [201, 641] on div "Patojito" at bounding box center [238, 639] width 149 height 9
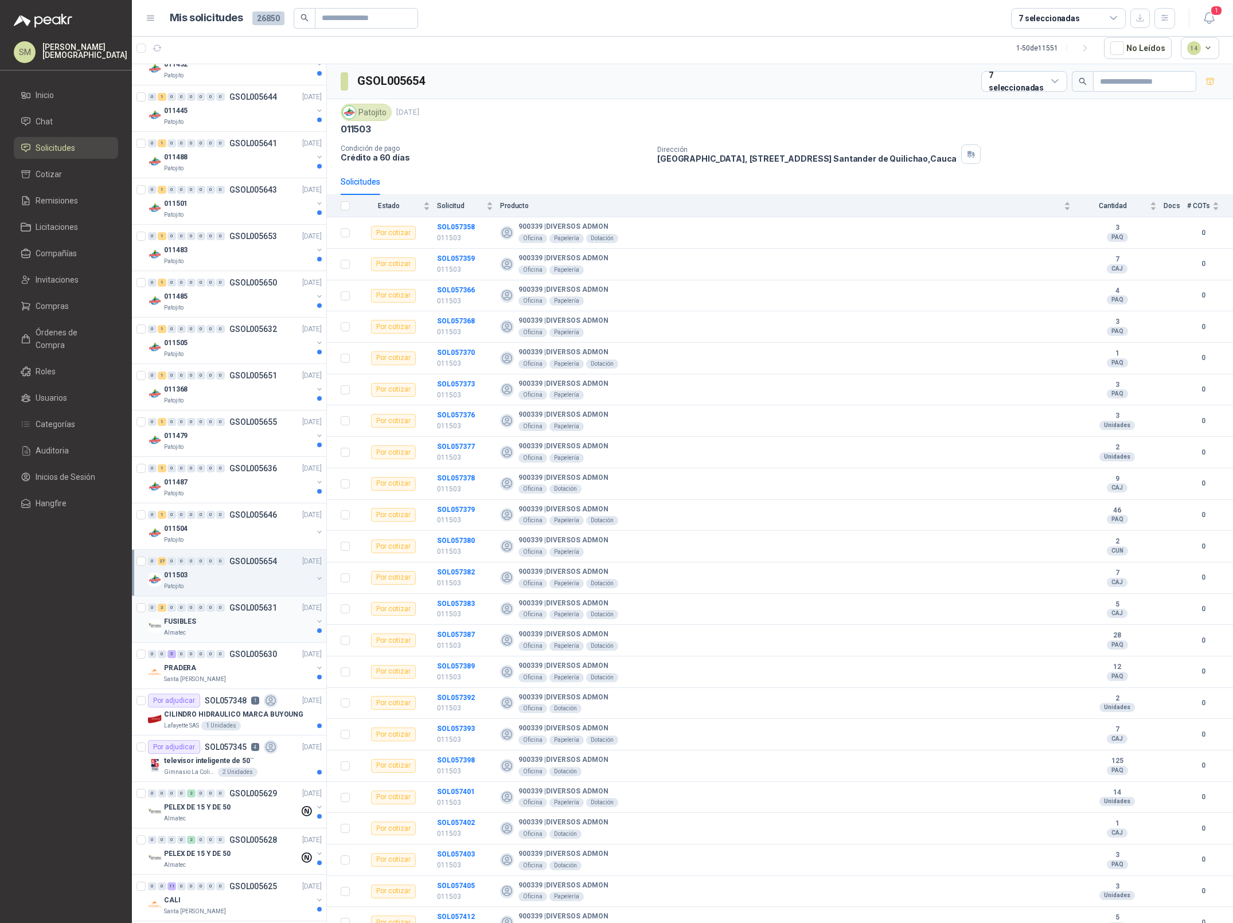
scroll to position [847, 0]
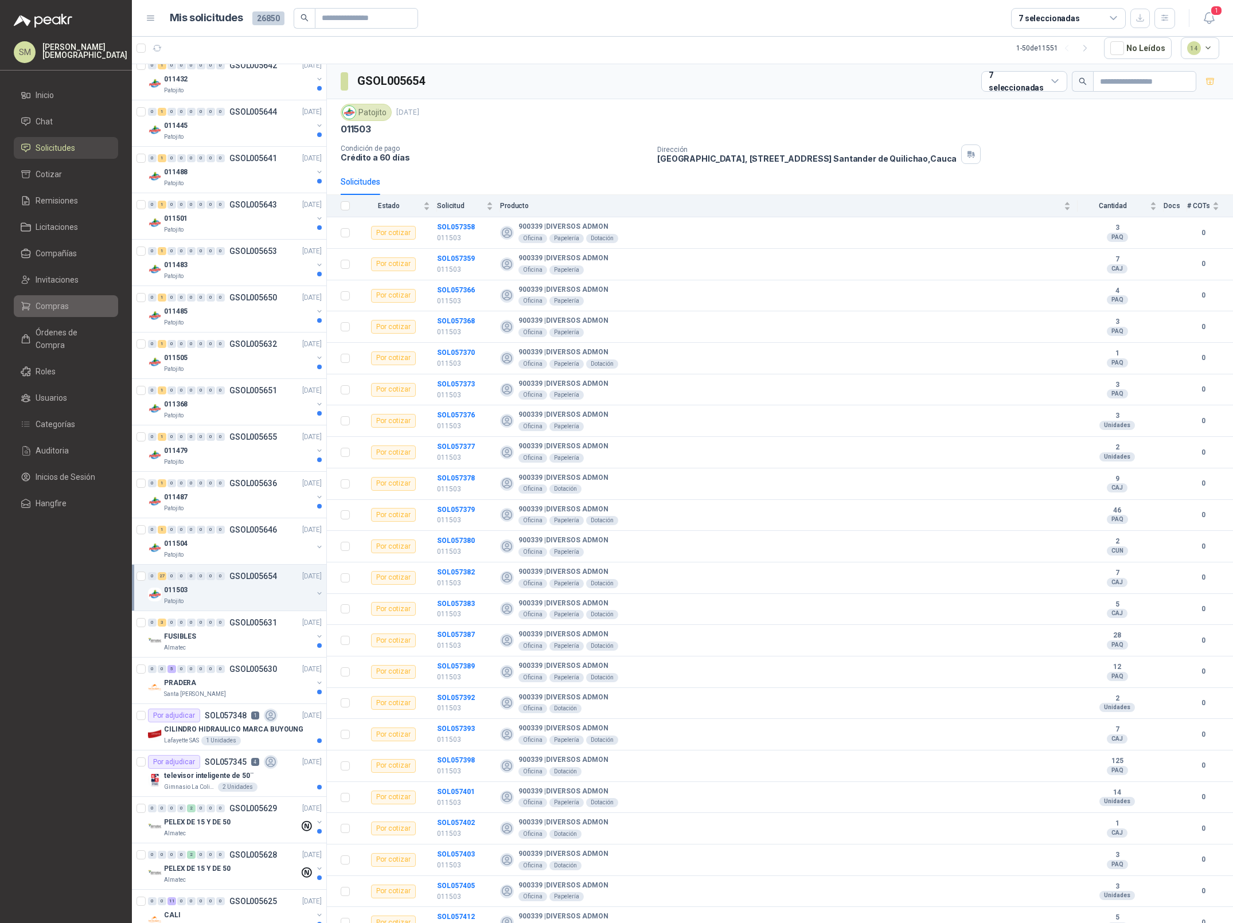
click at [63, 308] on span "Compras" at bounding box center [52, 306] width 33 height 13
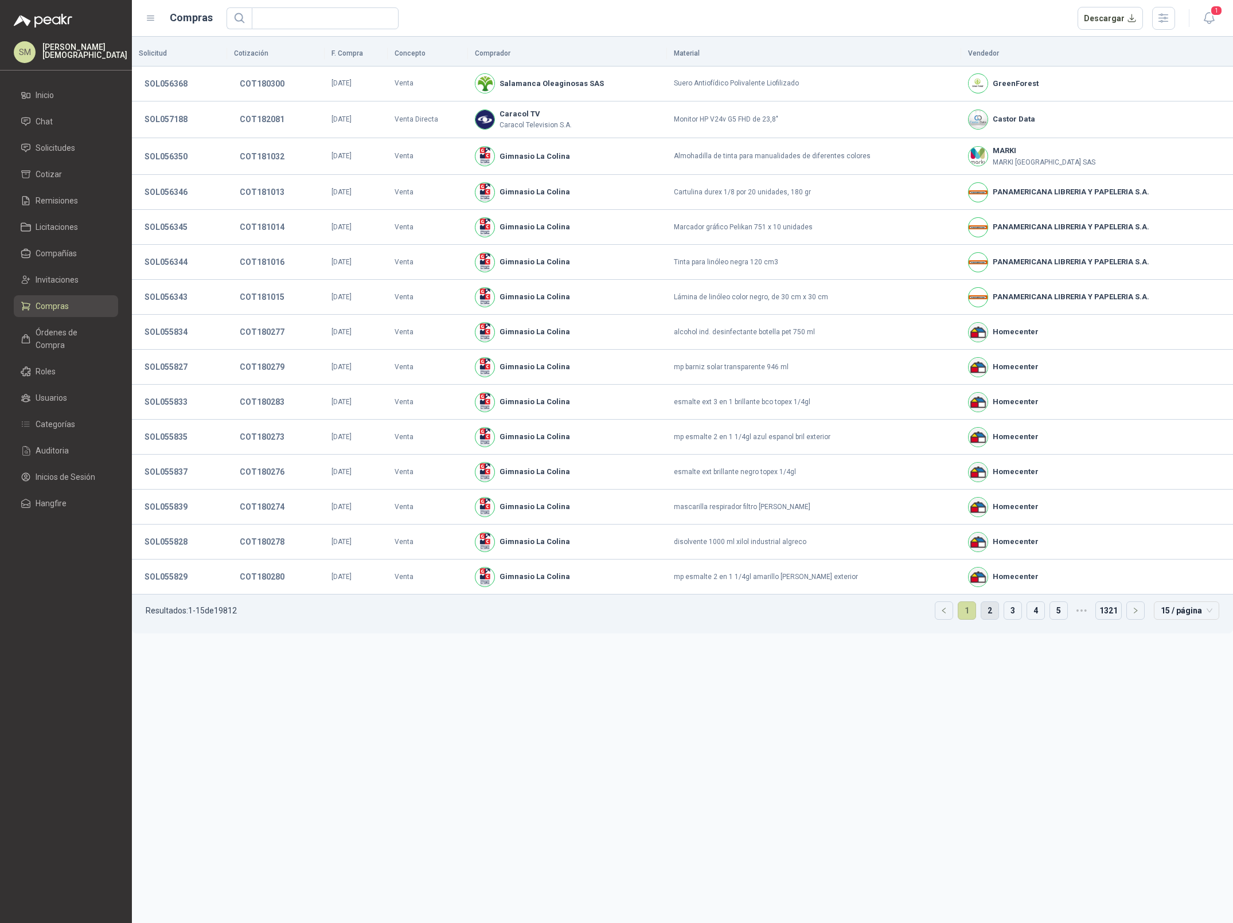
click at [993, 619] on link "2" at bounding box center [989, 610] width 17 height 17
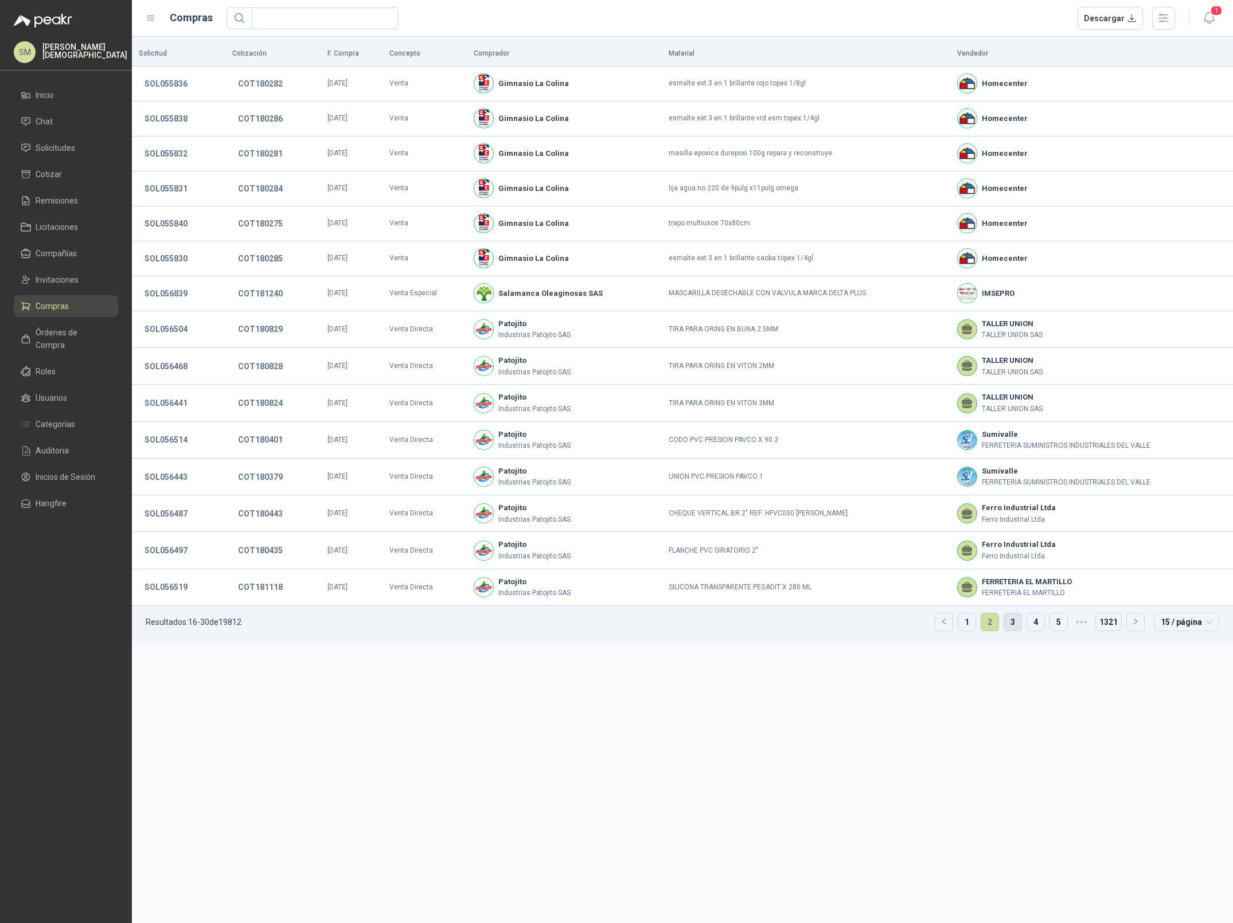
click at [1014, 621] on link "3" at bounding box center [1012, 622] width 17 height 17
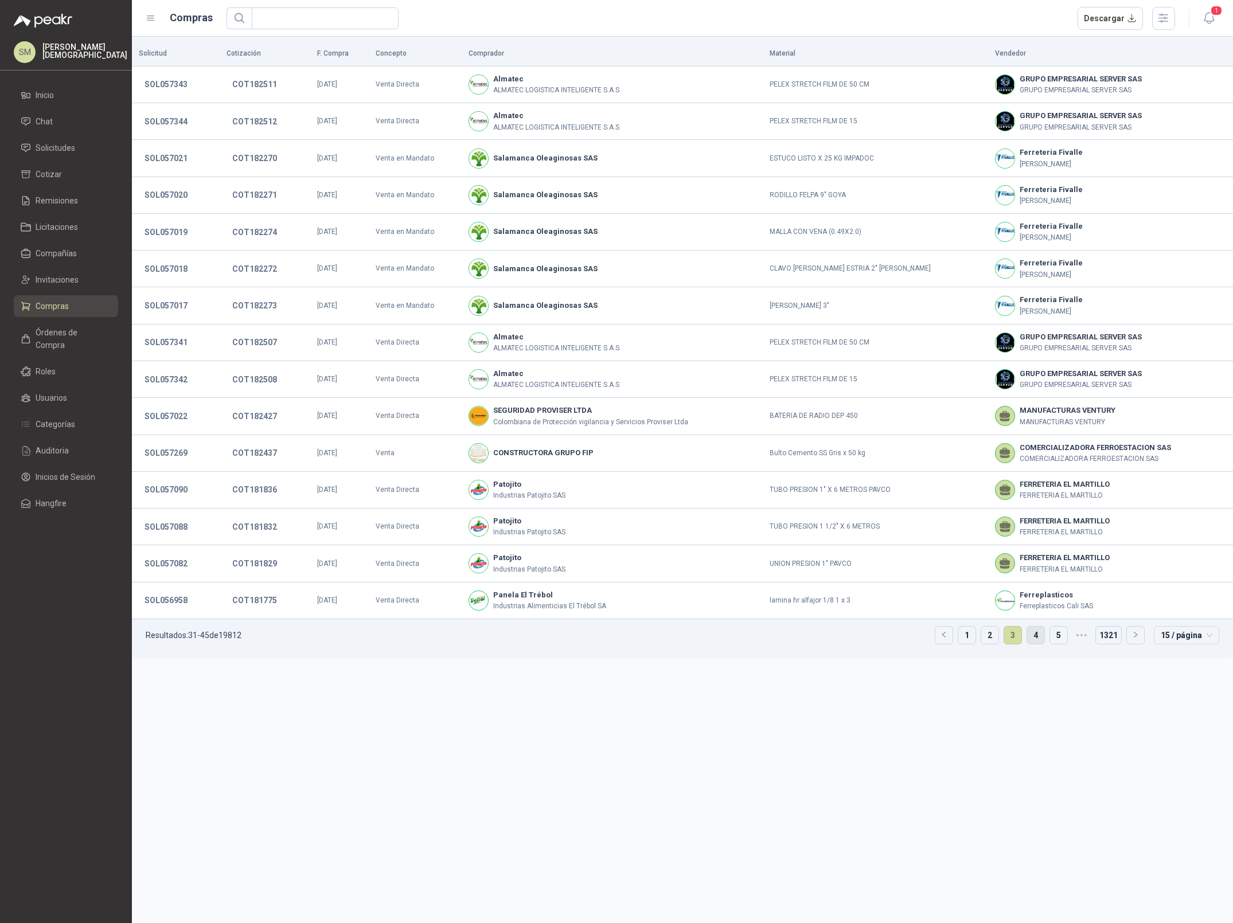
click at [1035, 630] on link "4" at bounding box center [1035, 635] width 17 height 17
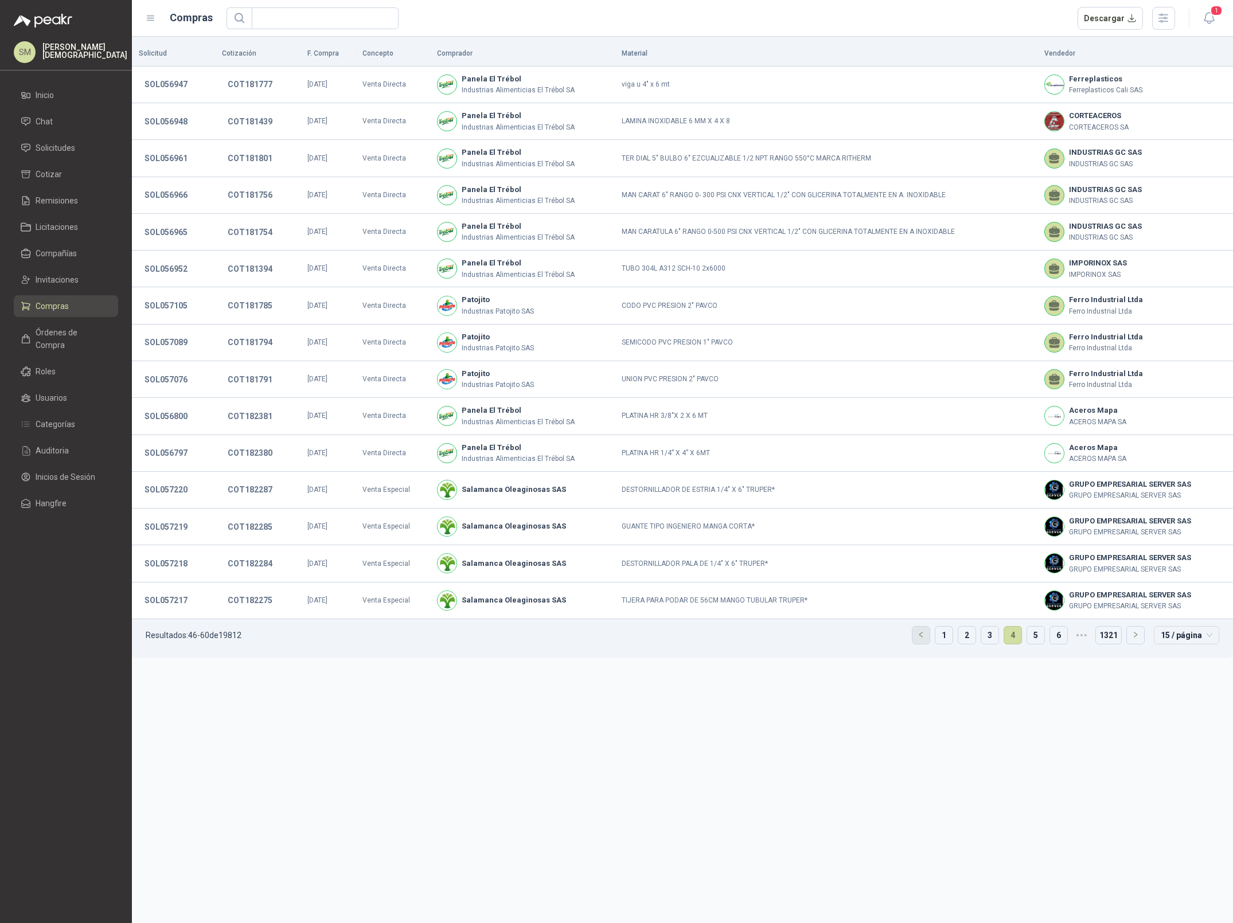
click at [923, 641] on button "button" at bounding box center [921, 635] width 17 height 17
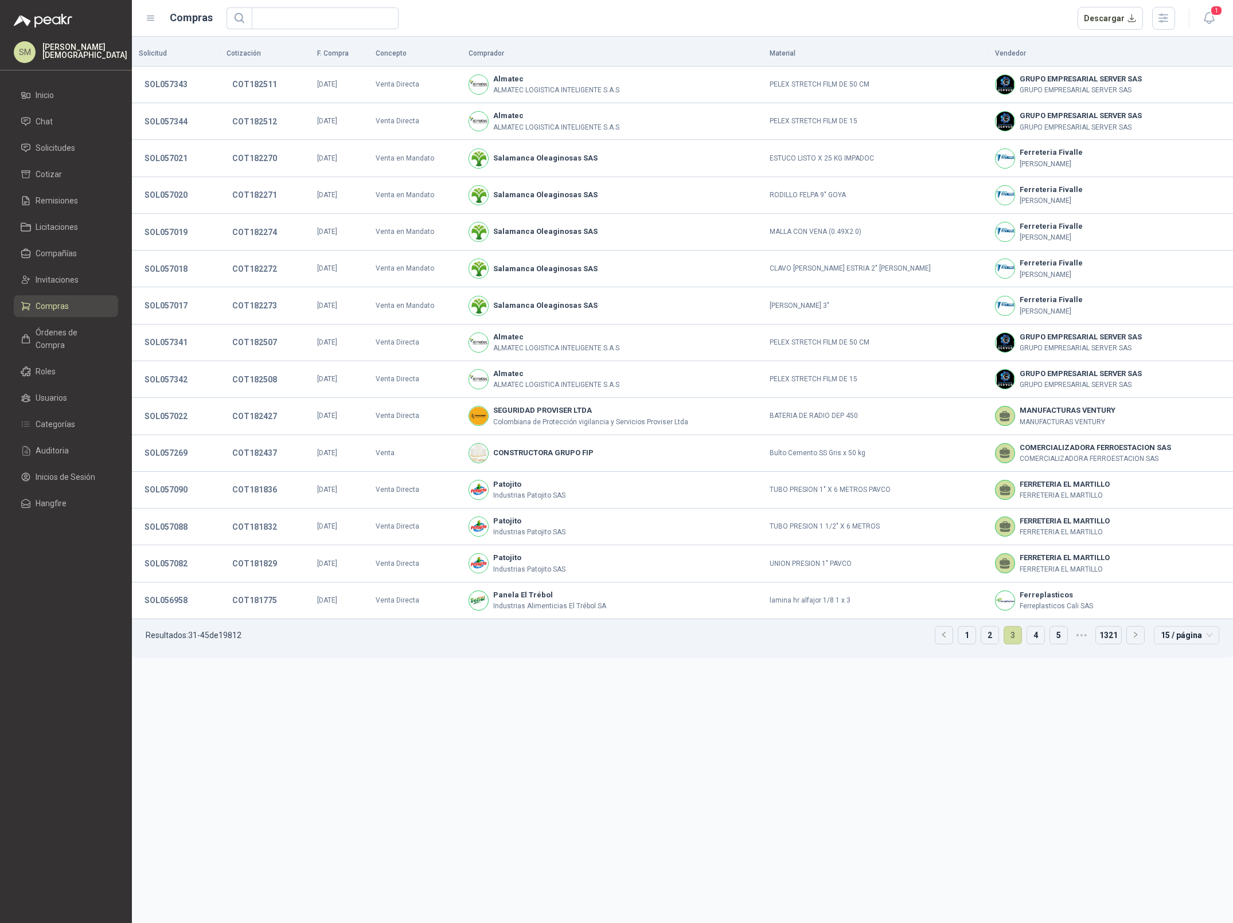
click at [957, 639] on ul "Resultados: 31 - 45 de 19812 1 2 3 4 5 ••• 1321 15 / página" at bounding box center [682, 638] width 1101 height 39
click at [959, 638] on link "1" at bounding box center [966, 635] width 17 height 17
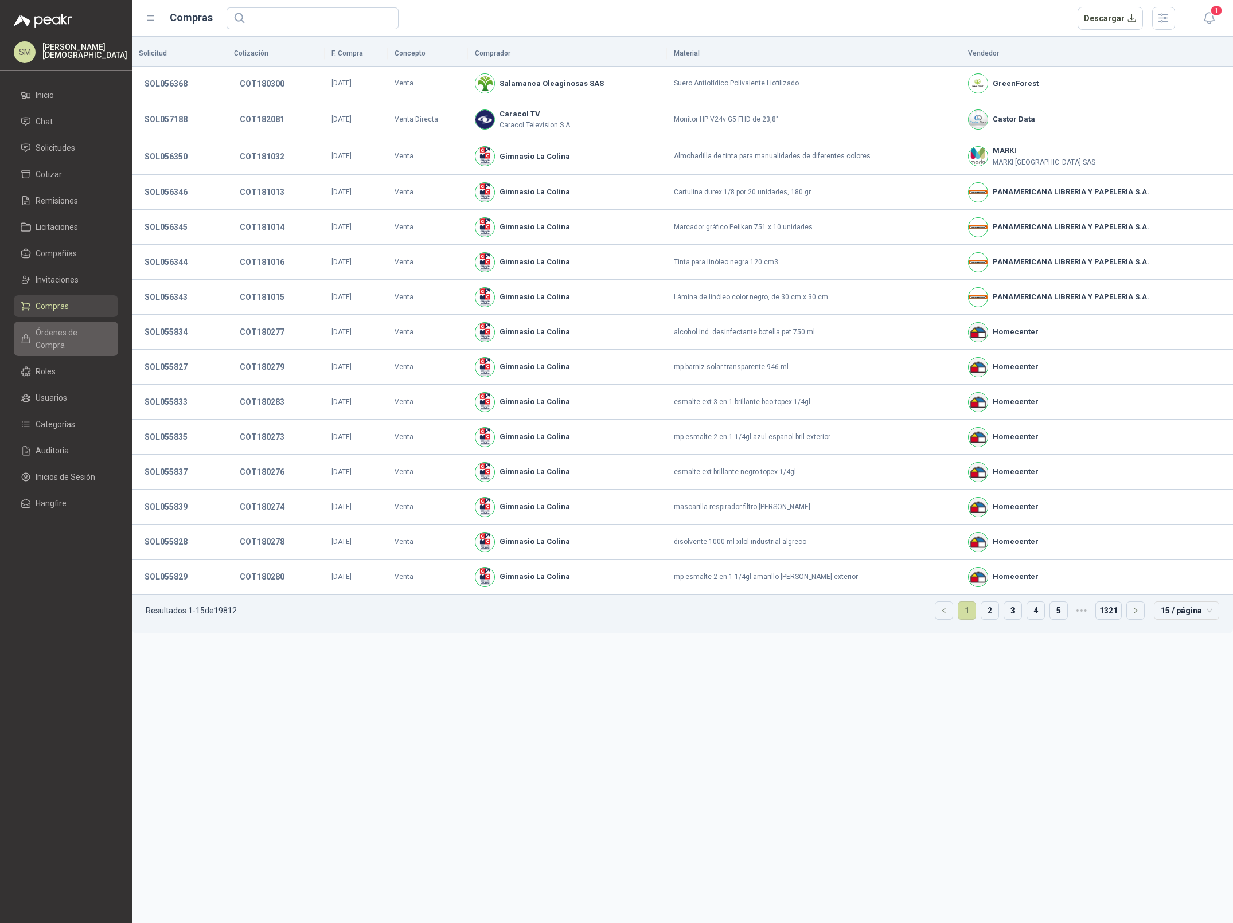
click at [56, 338] on link "Órdenes de Compra" at bounding box center [66, 339] width 104 height 34
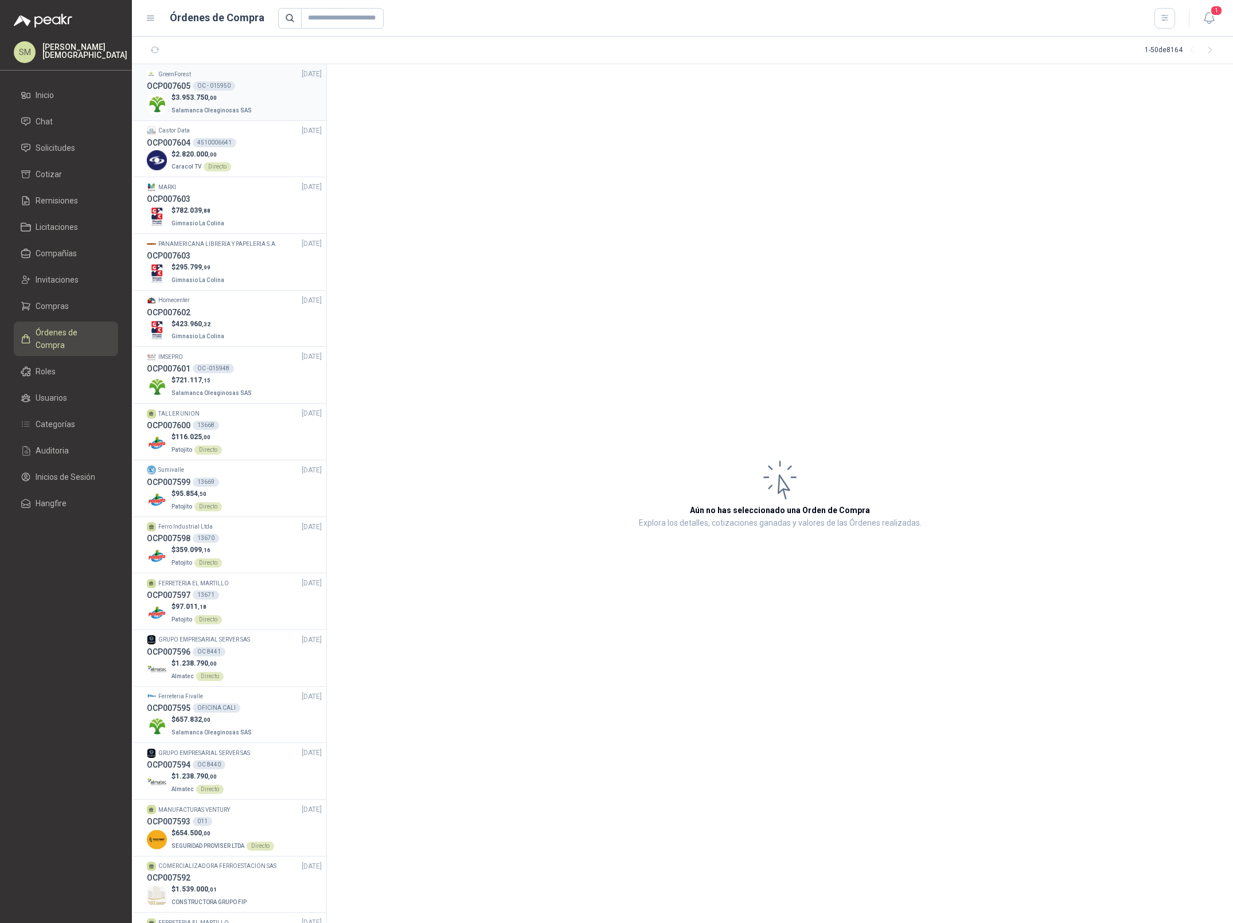
click at [226, 99] on p "$ 3.953.750 ,00" at bounding box center [213, 97] width 83 height 11
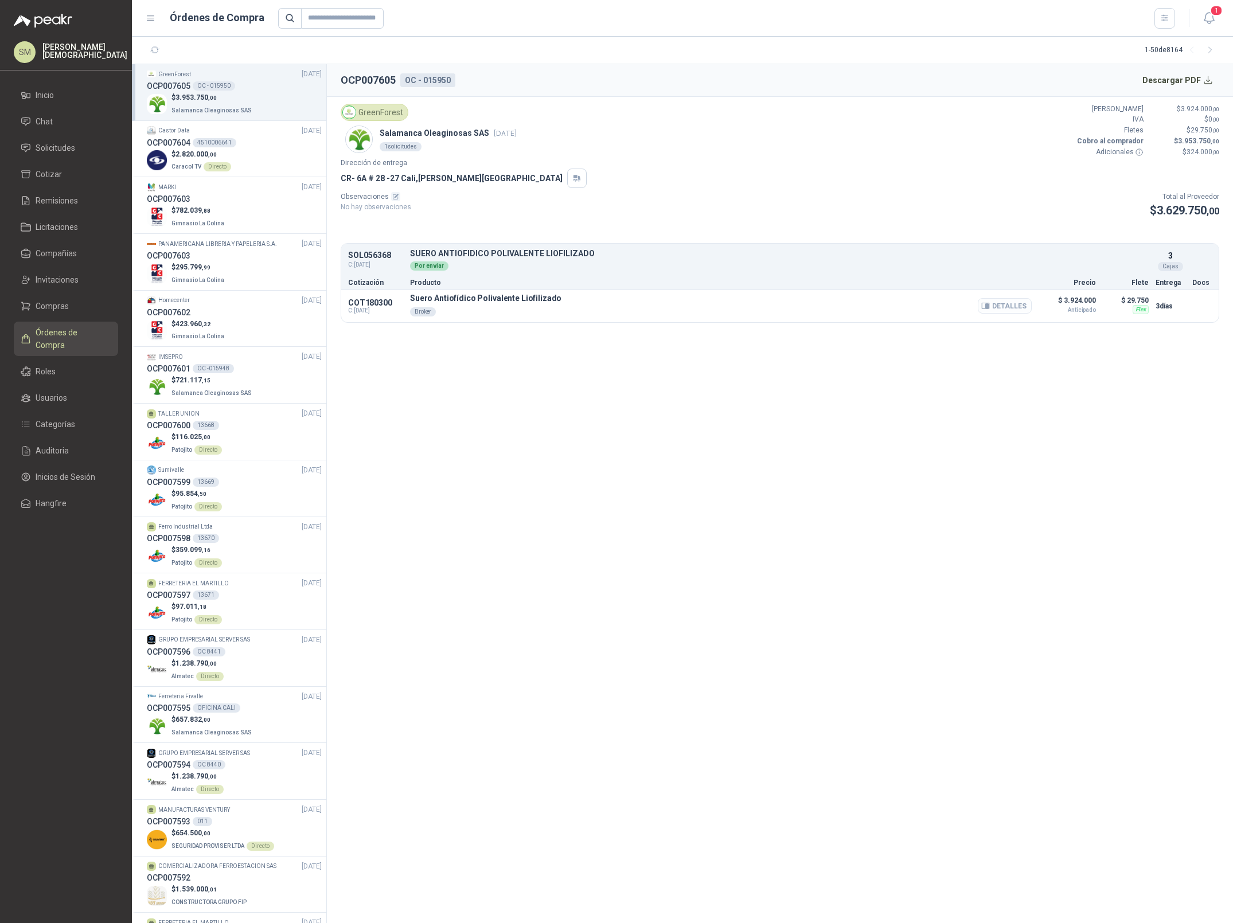
click at [1025, 314] on button "Detalles" at bounding box center [1005, 305] width 54 height 15
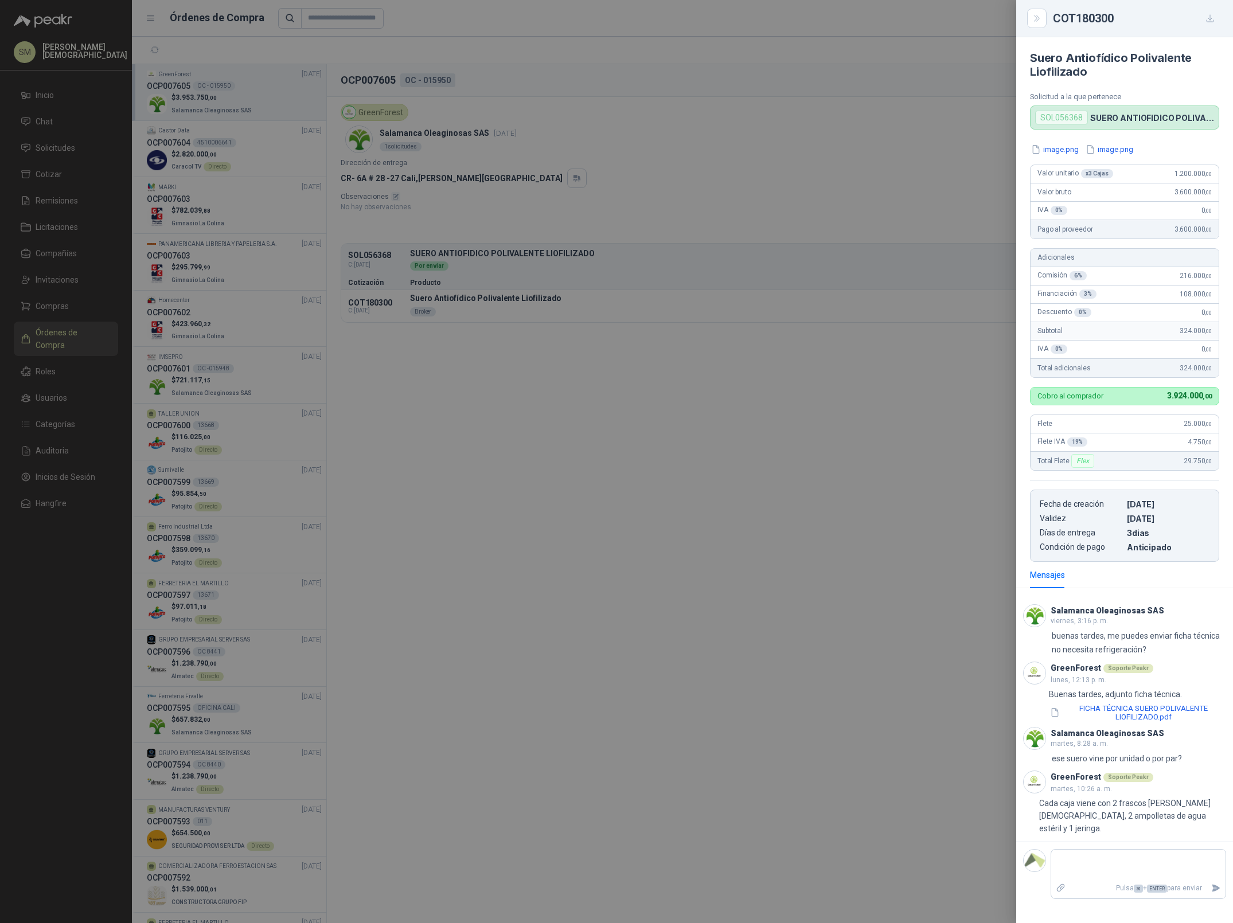
click at [873, 410] on div at bounding box center [616, 461] width 1233 height 923
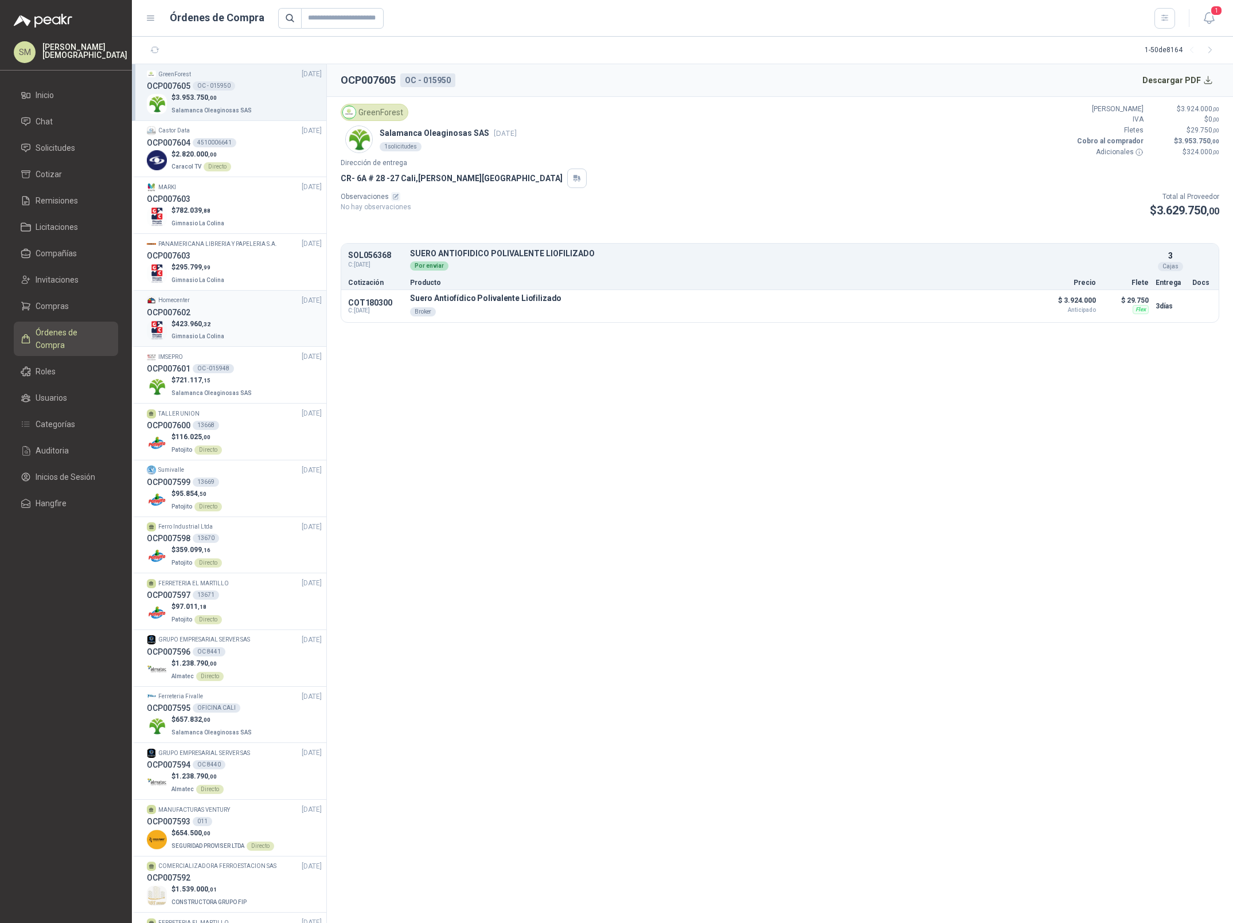
scroll to position [26, 0]
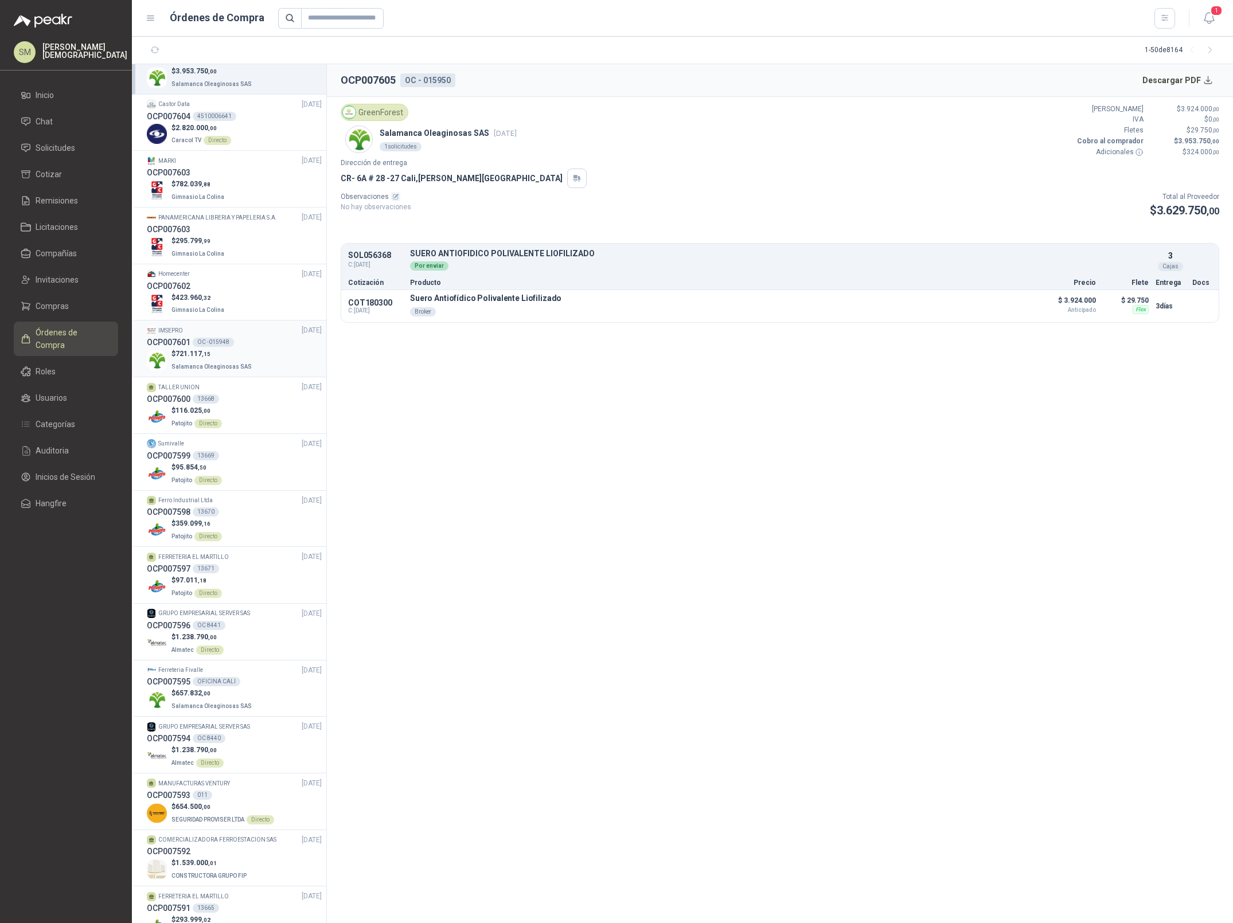
click at [245, 348] on div "OCP007601 OC -015948" at bounding box center [234, 342] width 175 height 13
click at [1018, 308] on button "Detalles" at bounding box center [1005, 304] width 54 height 15
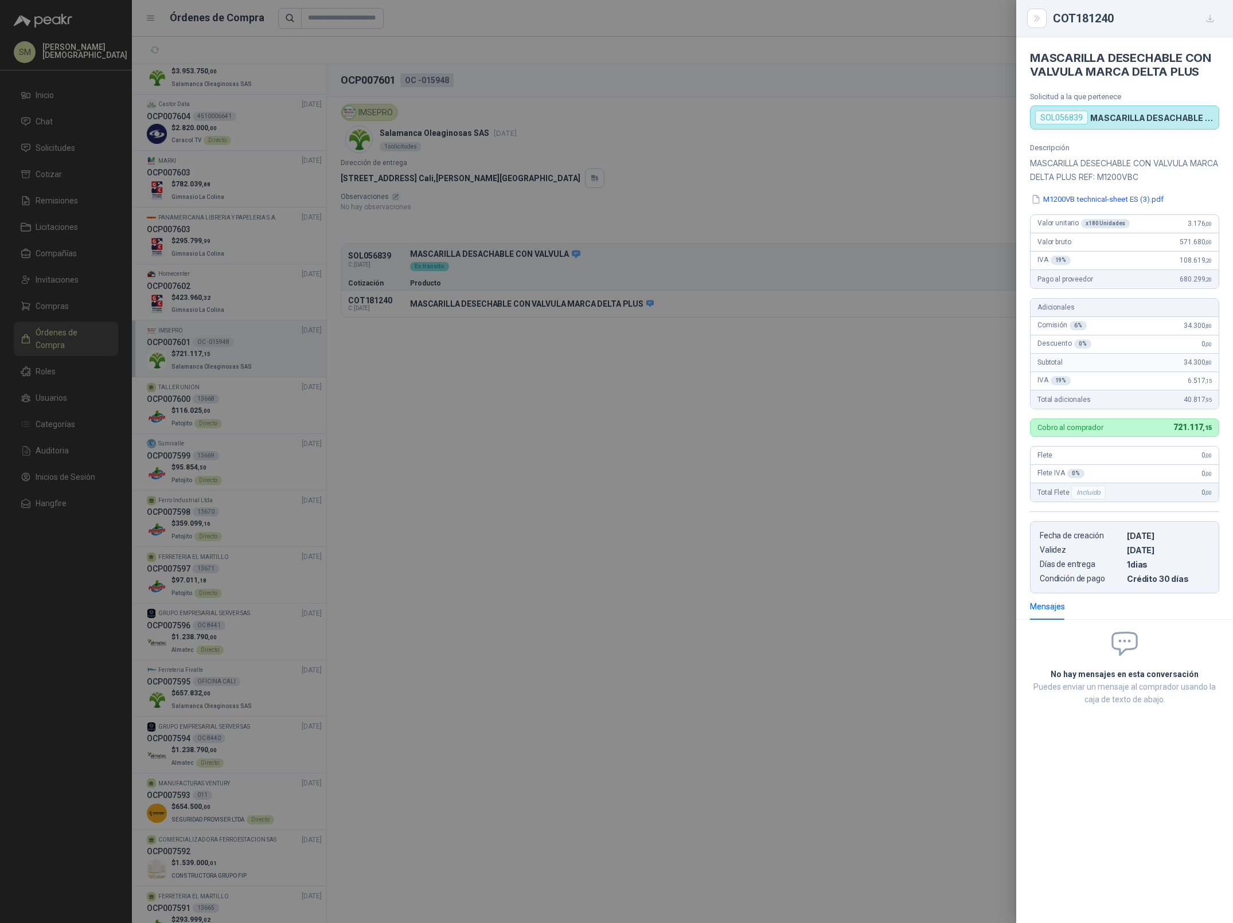
click at [851, 408] on div at bounding box center [616, 461] width 1233 height 923
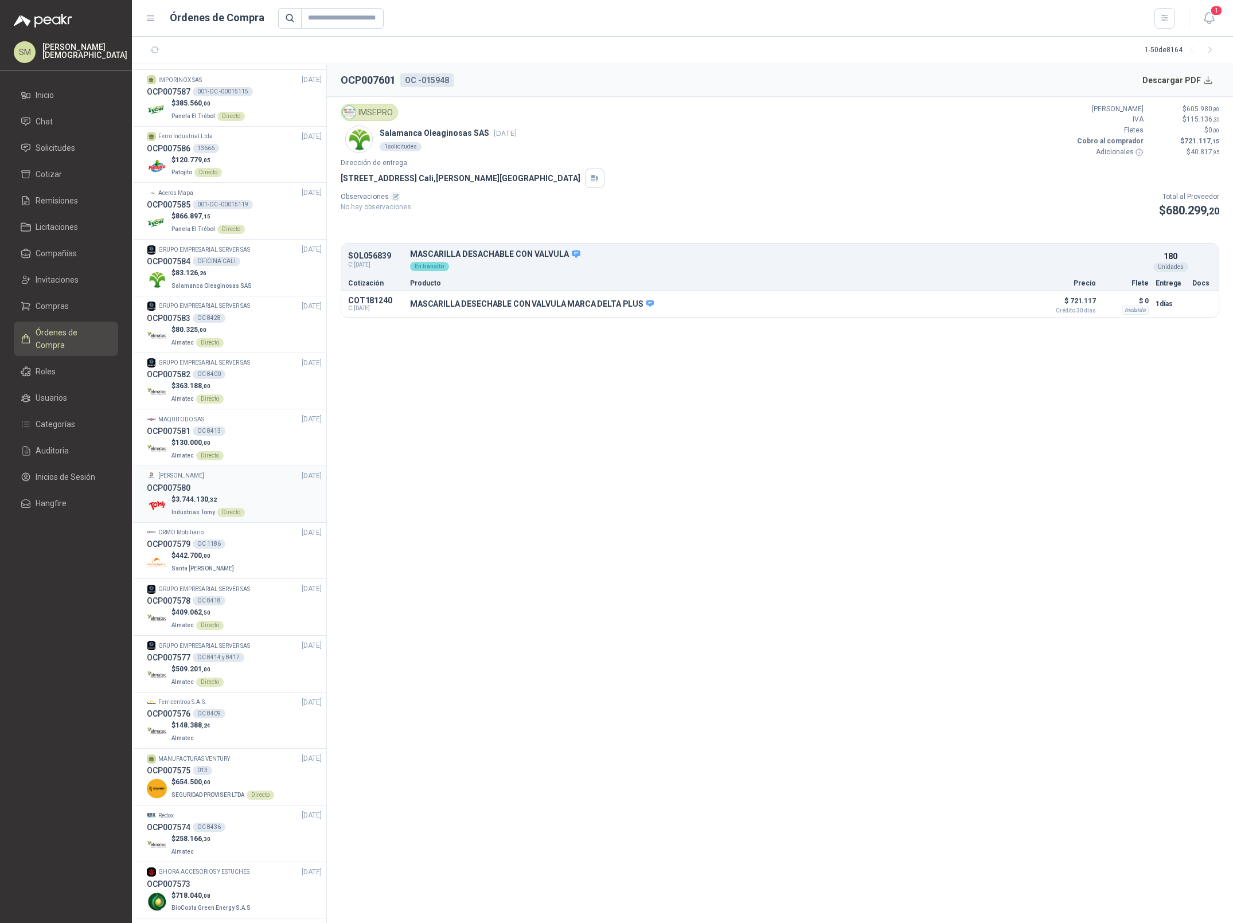
scroll to position [1059, 0]
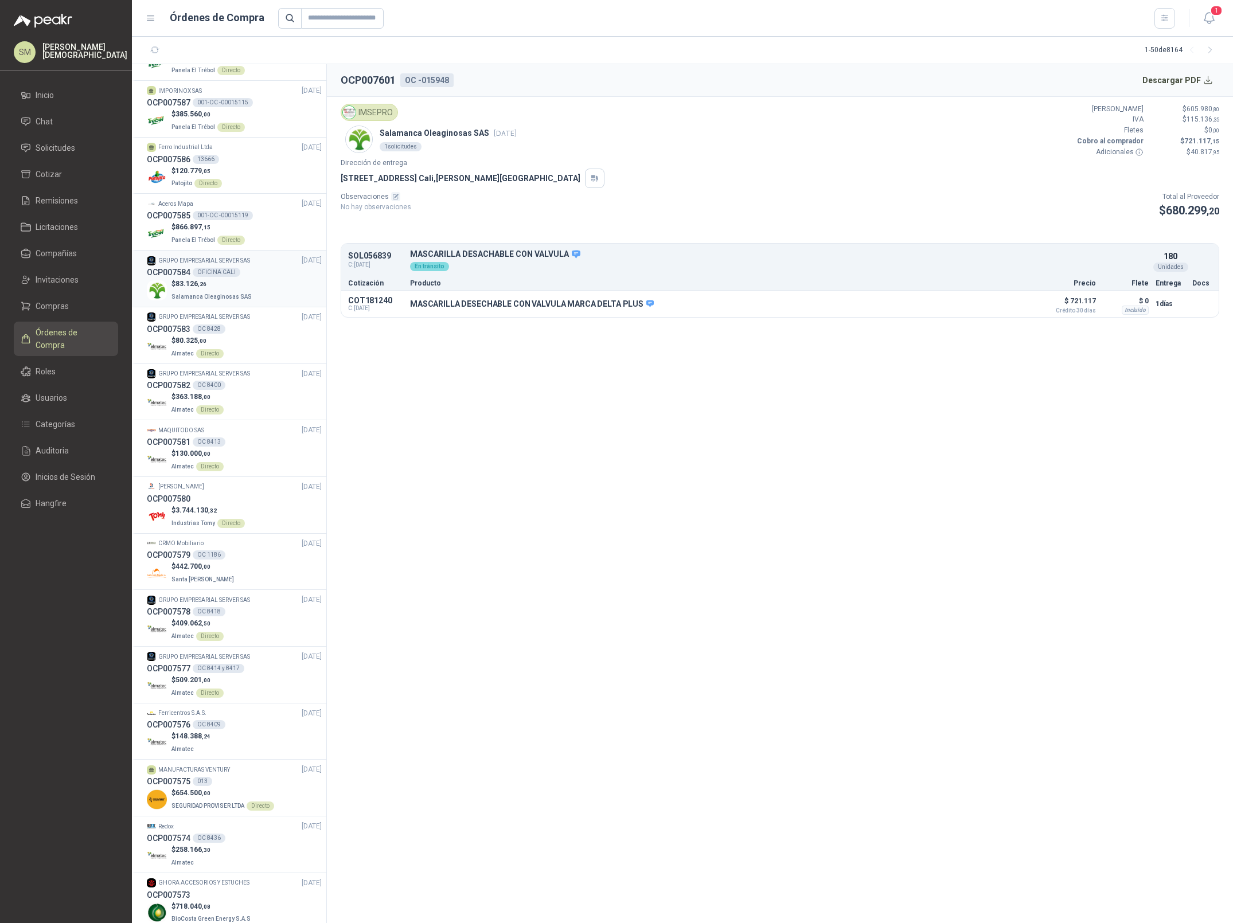
click at [247, 294] on div "$ 83.126 ,26 Salamanca Oleaginosas SAS" at bounding box center [234, 291] width 175 height 24
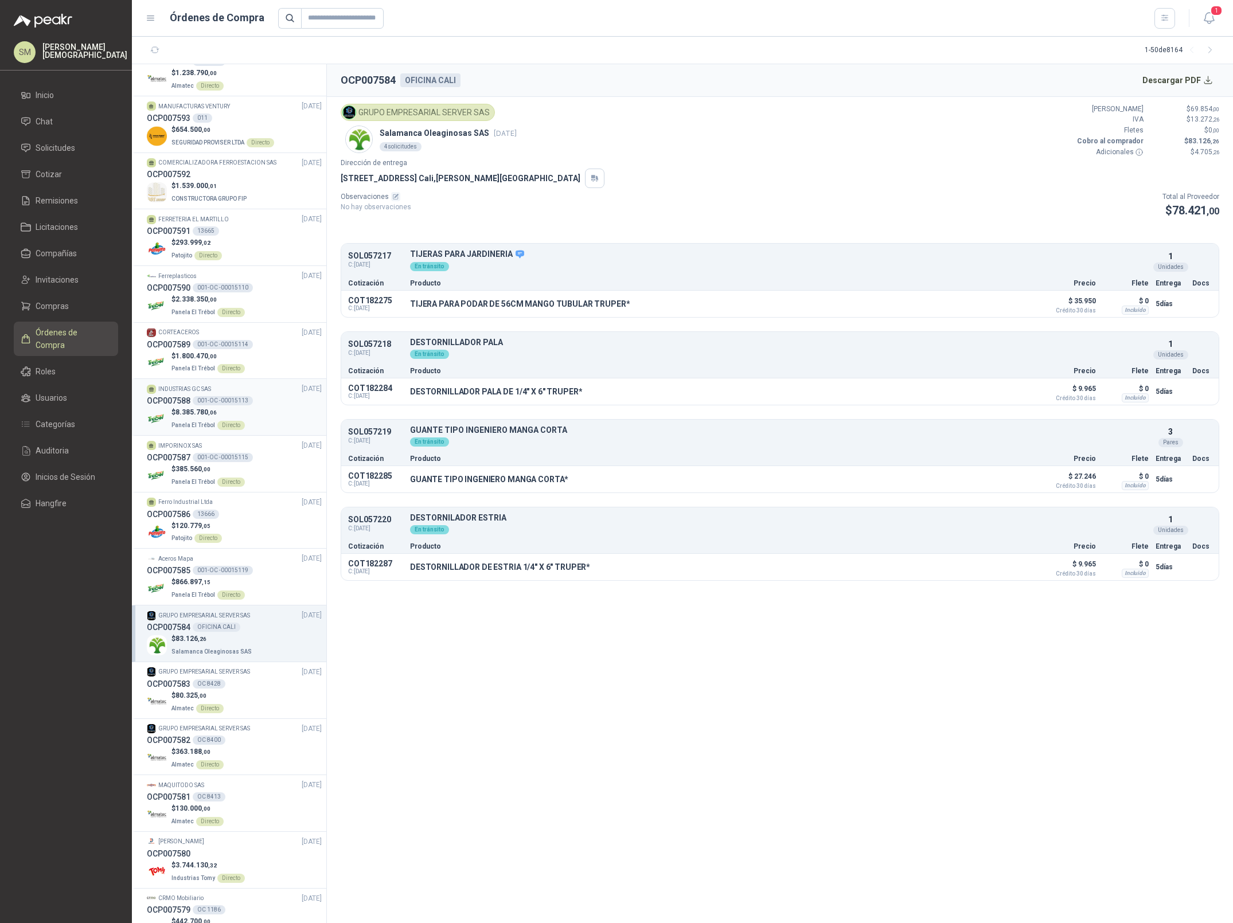
scroll to position [703, 0]
click at [225, 197] on span "CONSTRUCTORA GRUPO FIP" at bounding box center [209, 200] width 75 height 6
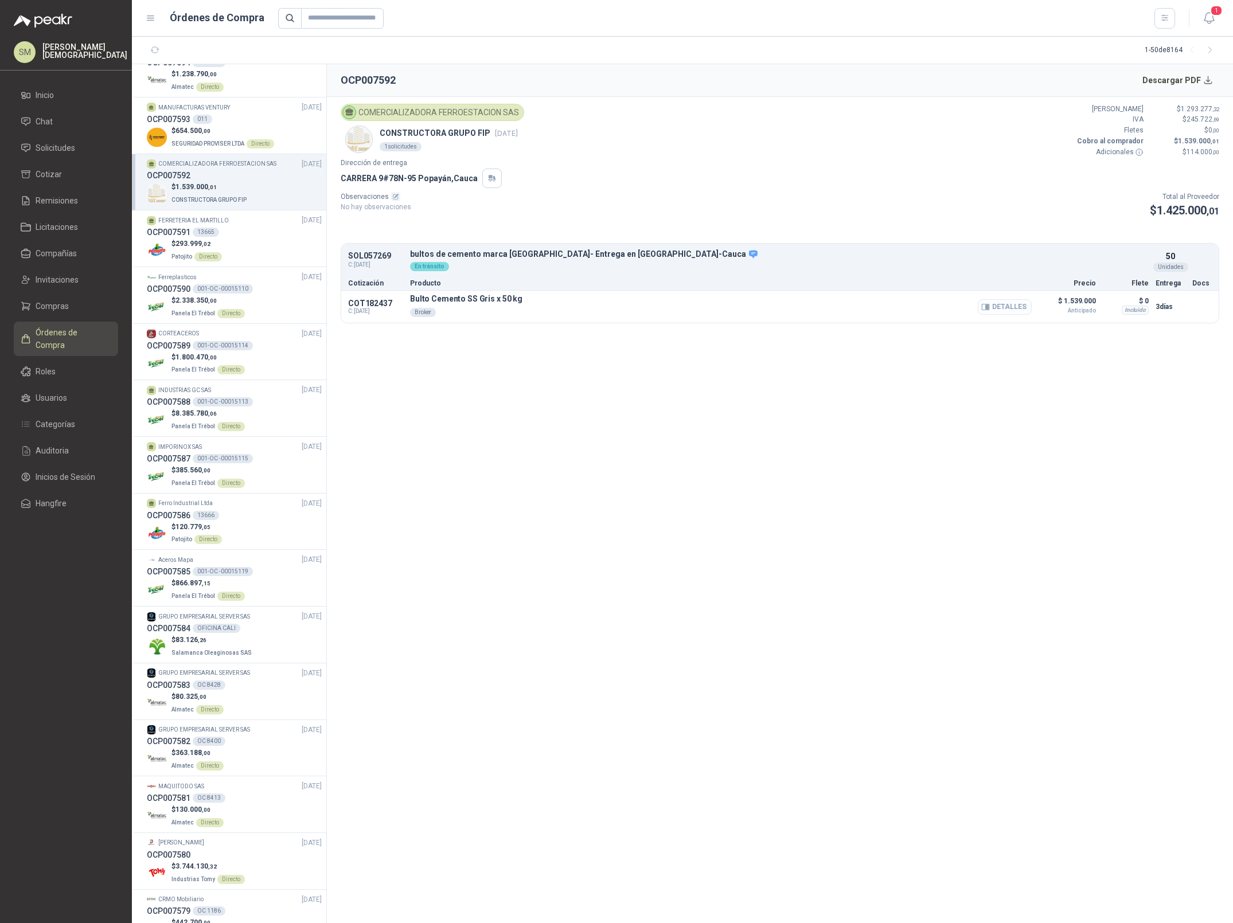
click at [1022, 306] on button "Detalles" at bounding box center [1005, 306] width 54 height 15
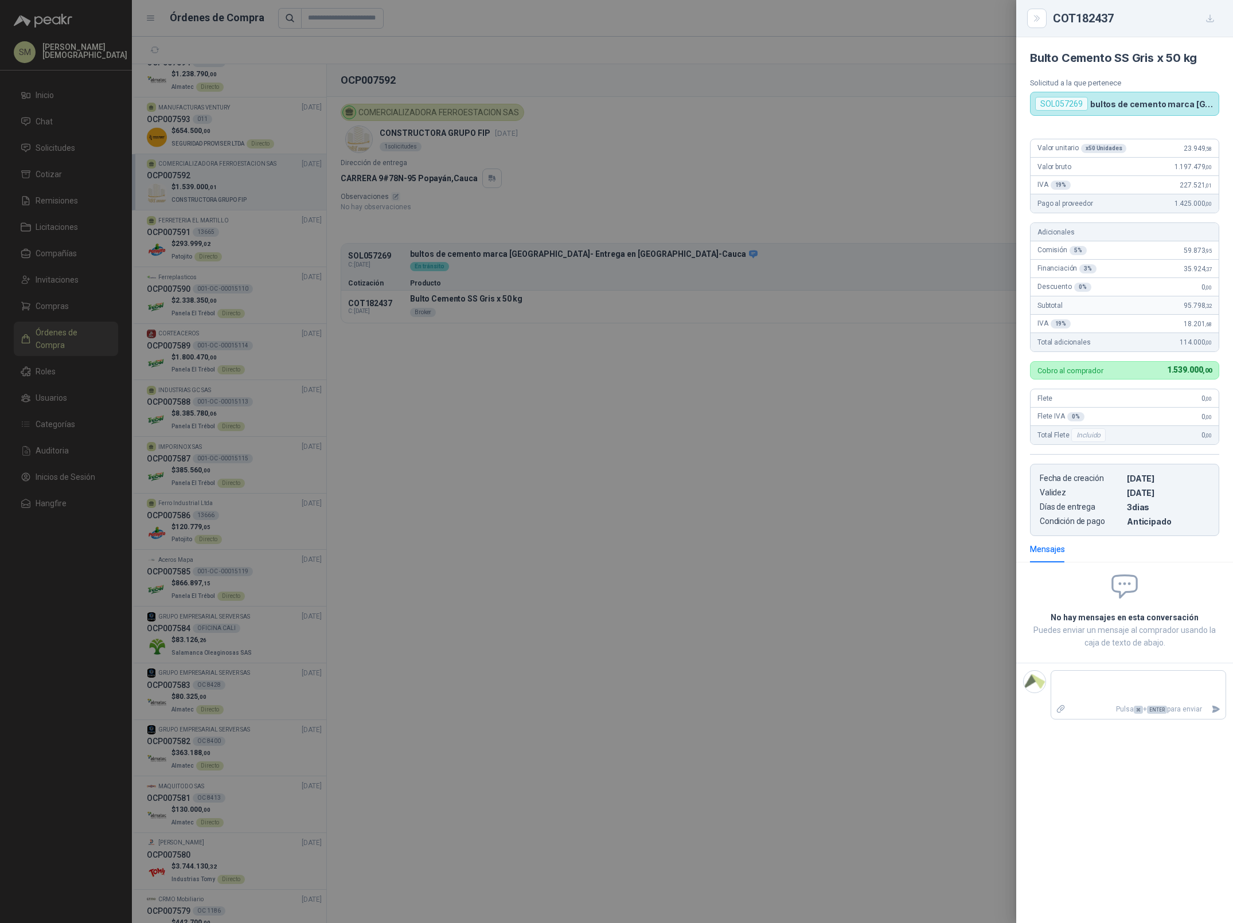
click at [760, 404] on div at bounding box center [616, 461] width 1233 height 923
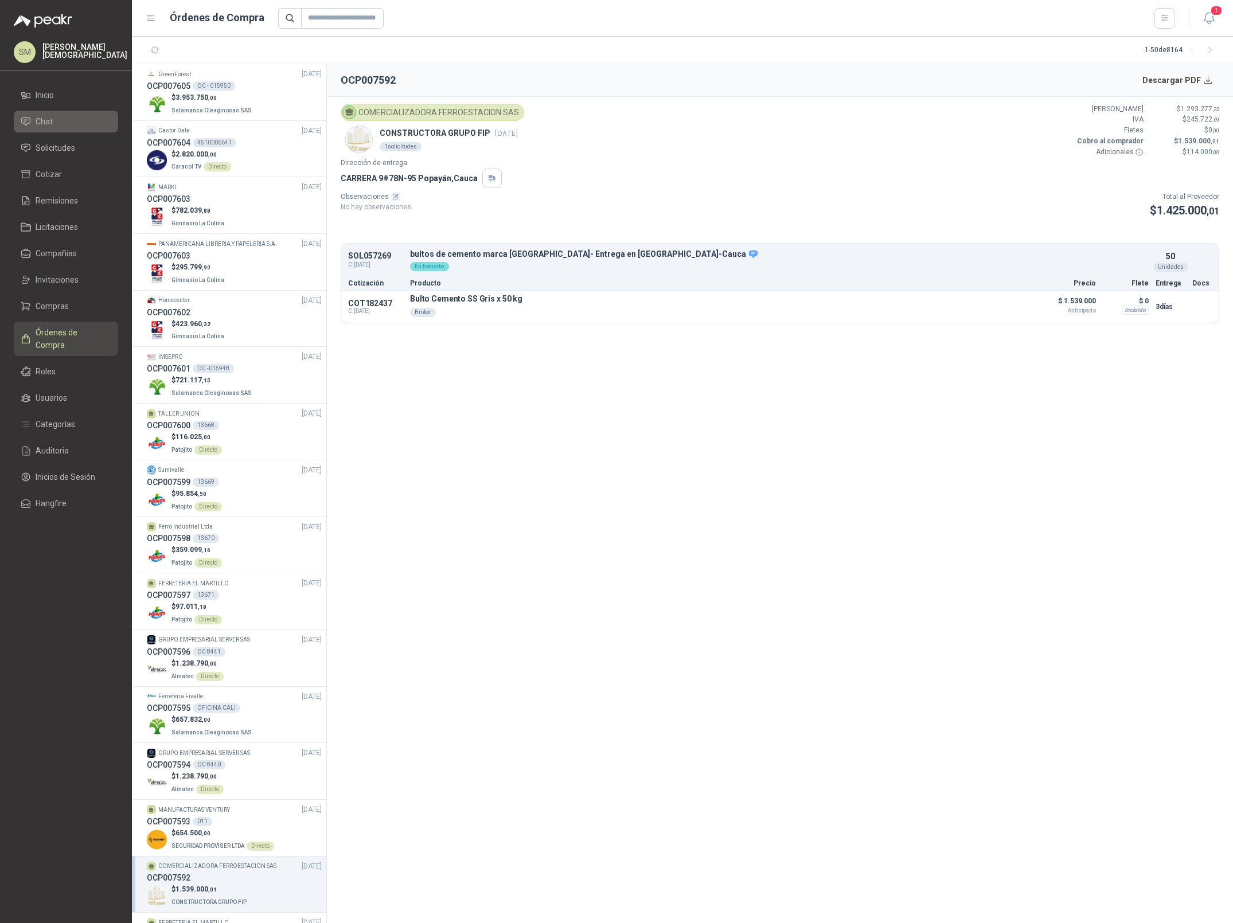
scroll to position [10, 0]
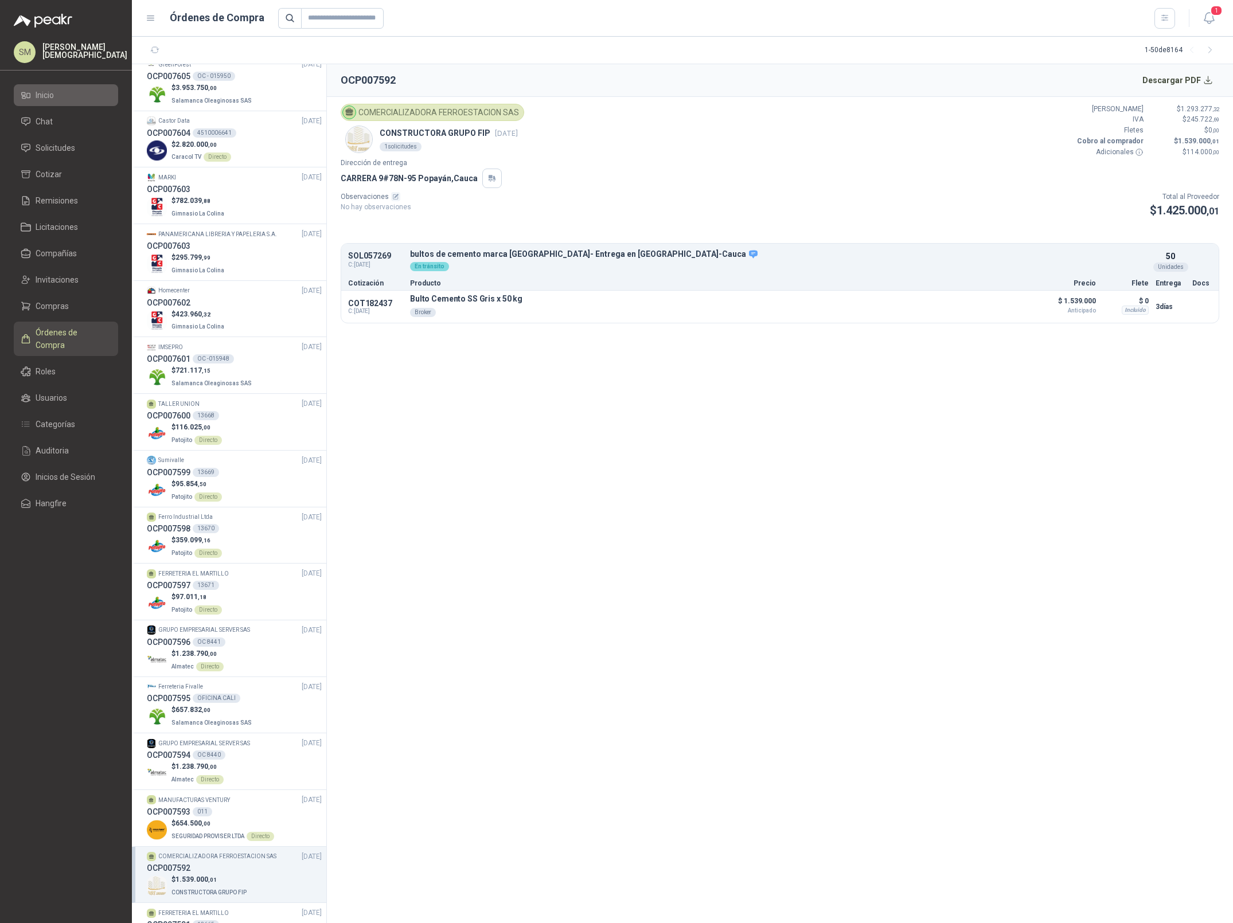
click at [53, 92] on span "Inicio" at bounding box center [45, 95] width 18 height 13
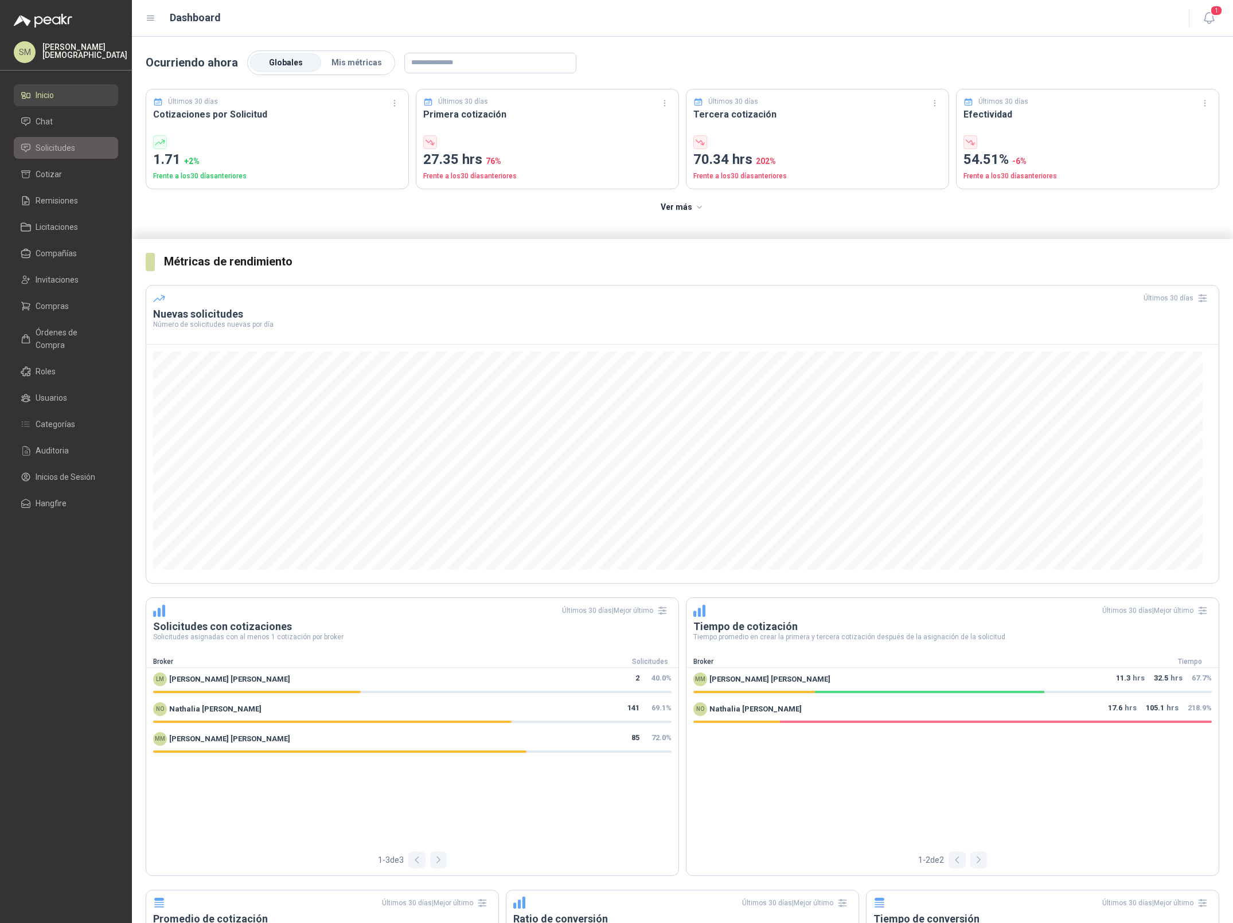
click at [52, 147] on span "Solicitudes" at bounding box center [56, 148] width 40 height 13
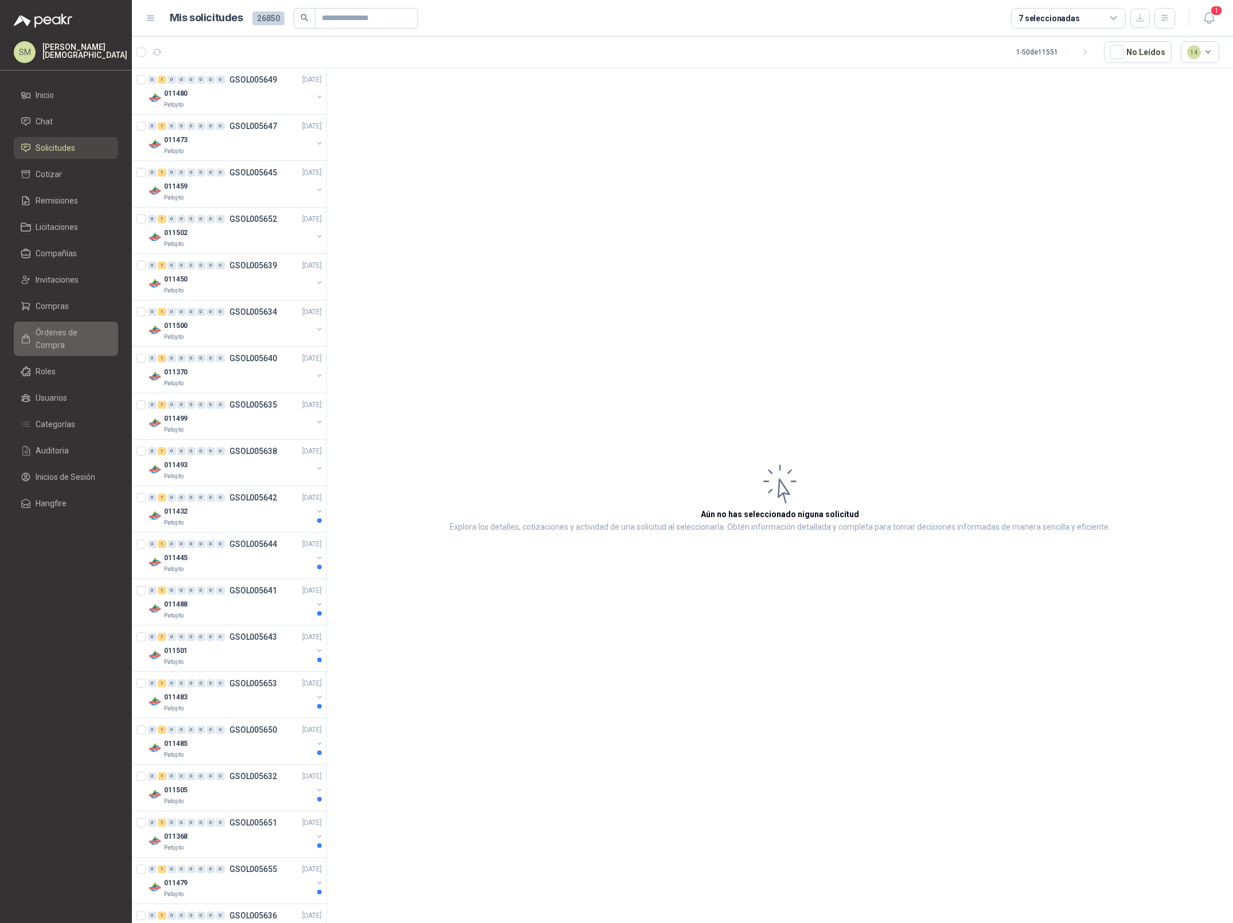
click at [63, 332] on span "Órdenes de Compra" at bounding box center [72, 338] width 72 height 25
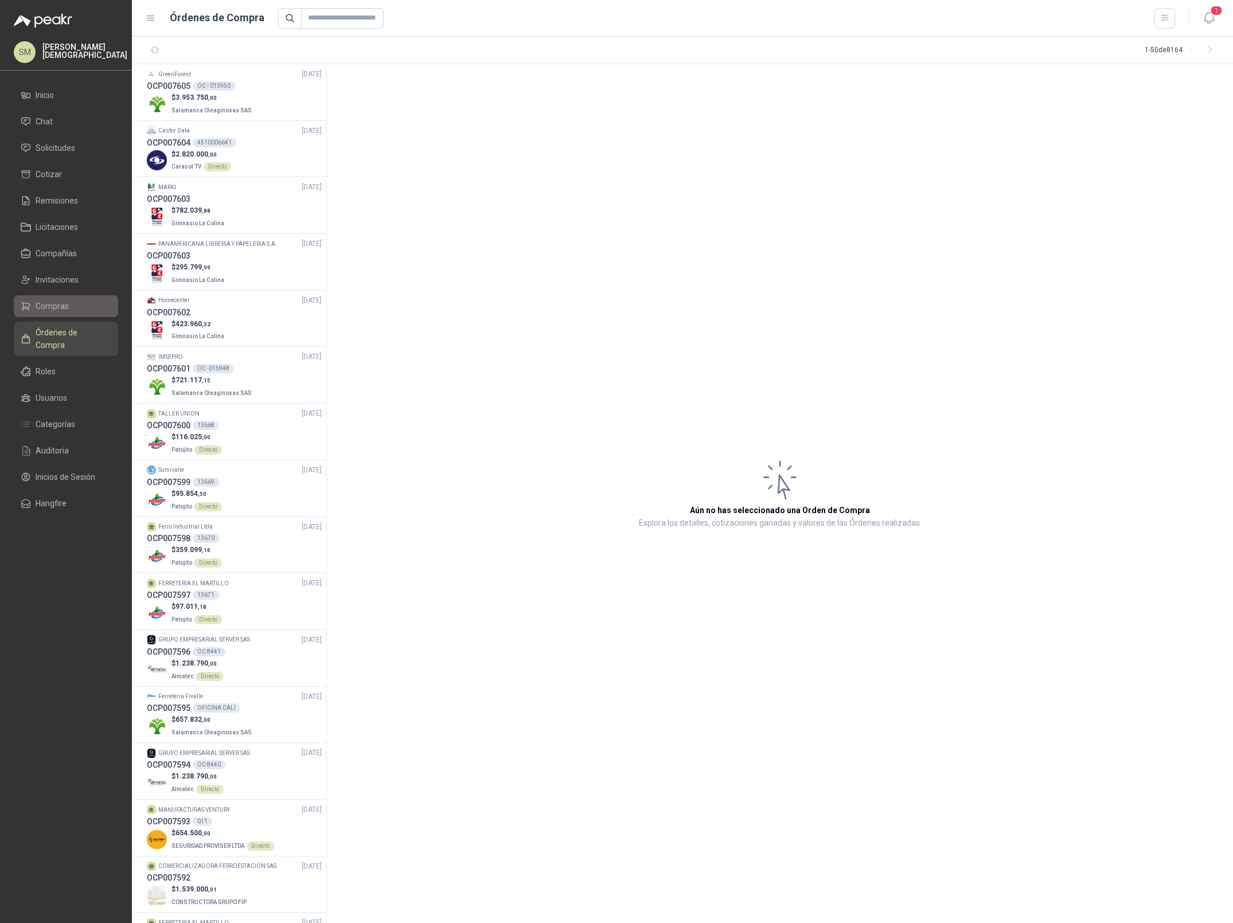
click at [62, 300] on span "Compras" at bounding box center [52, 306] width 33 height 13
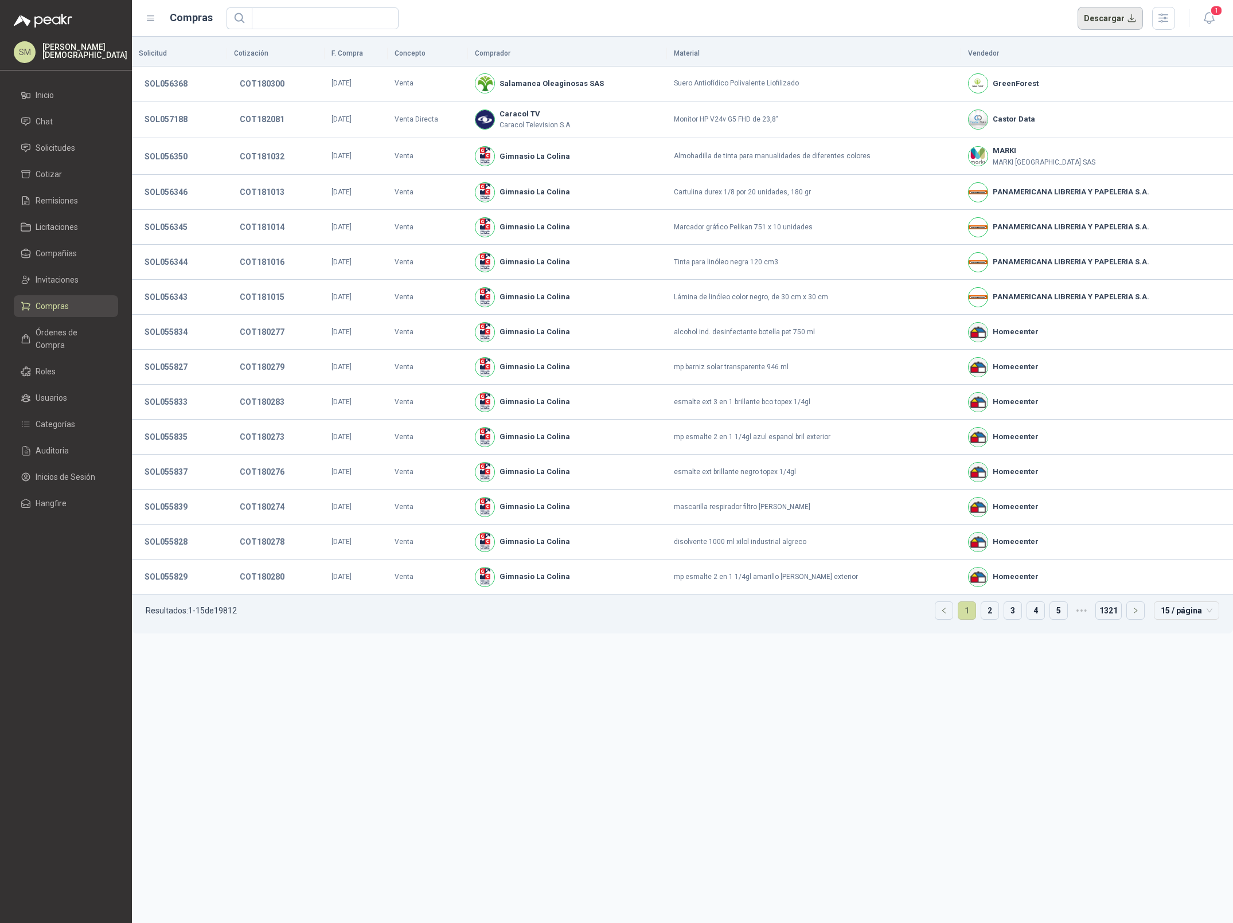
click at [1105, 18] on button "Descargar" at bounding box center [1111, 18] width 66 height 23
